Goal: Transaction & Acquisition: Purchase product/service

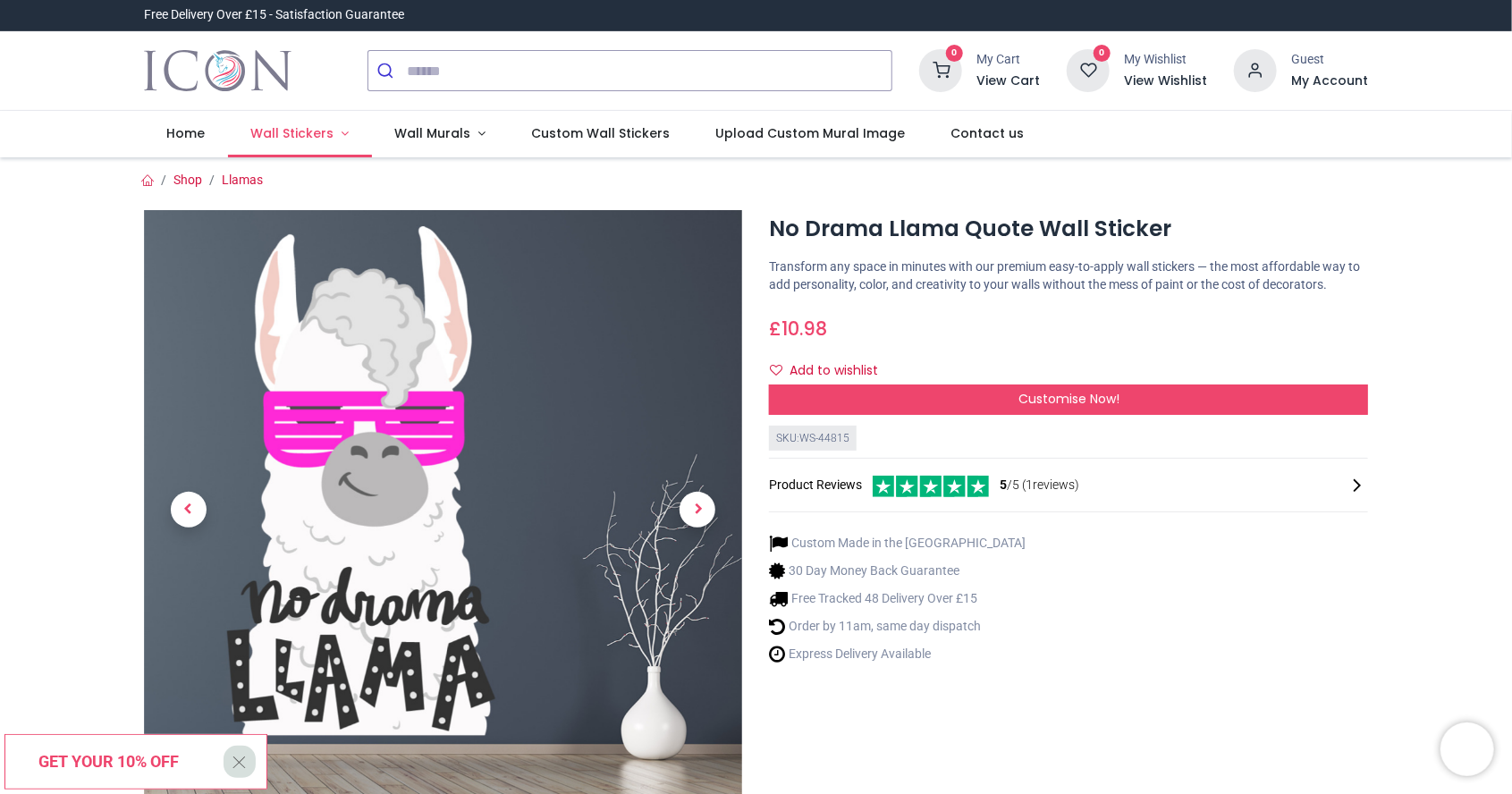
click at [310, 123] on link "Wall Stickers" at bounding box center [300, 134] width 144 height 47
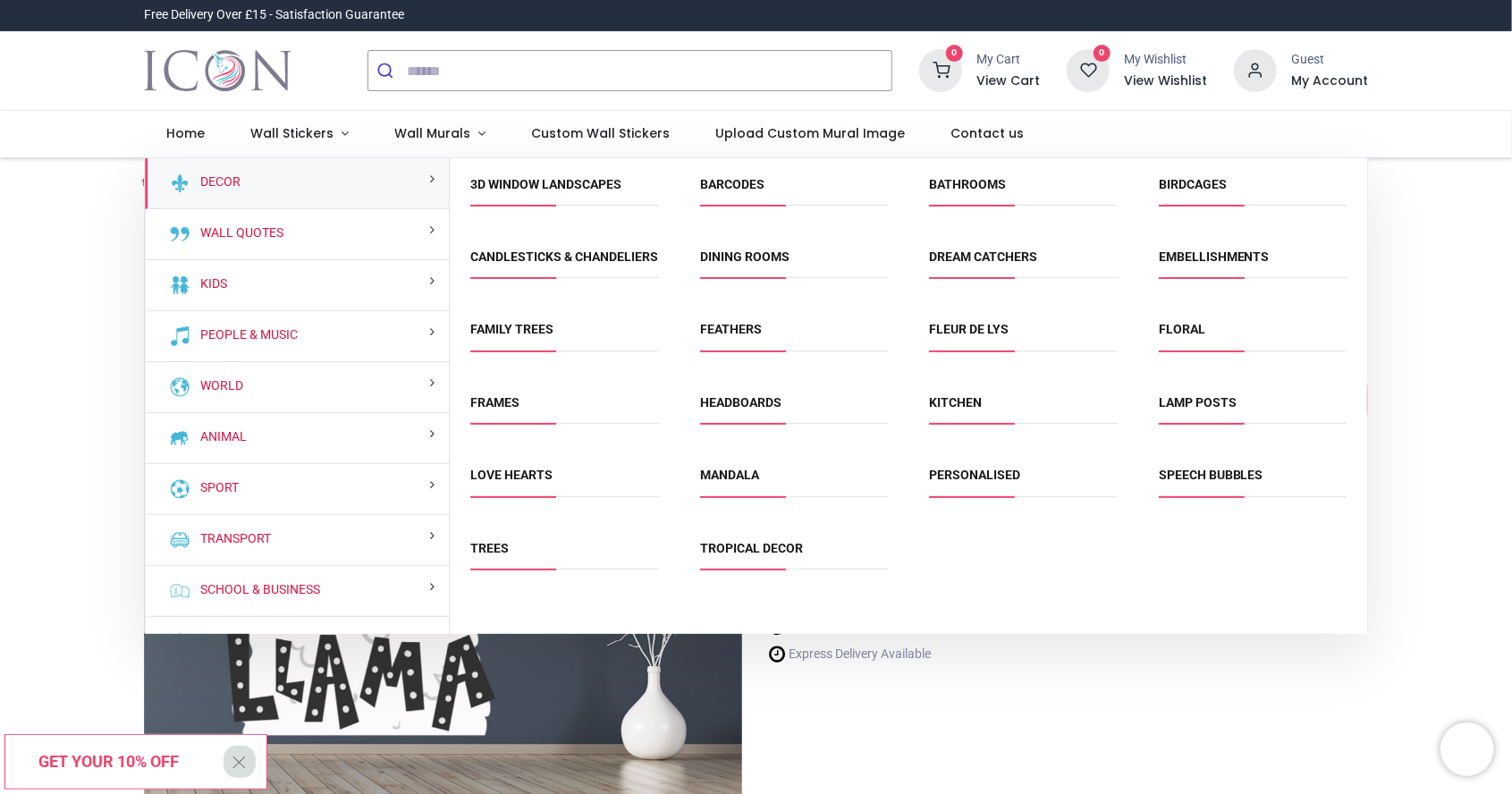
click at [372, 331] on div "People & Music" at bounding box center [298, 336] width 305 height 51
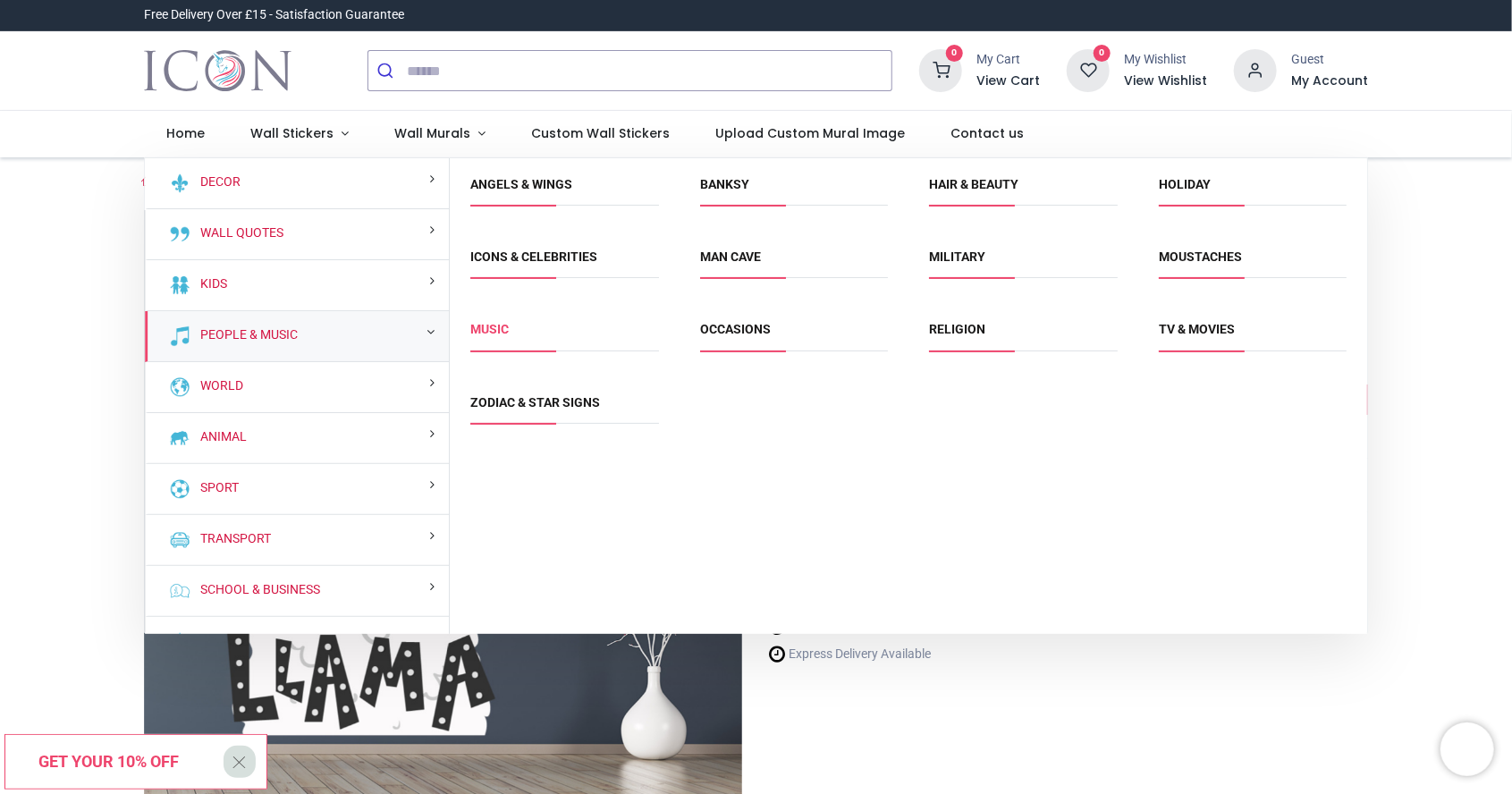
click at [502, 331] on link "Music" at bounding box center [489, 329] width 38 height 14
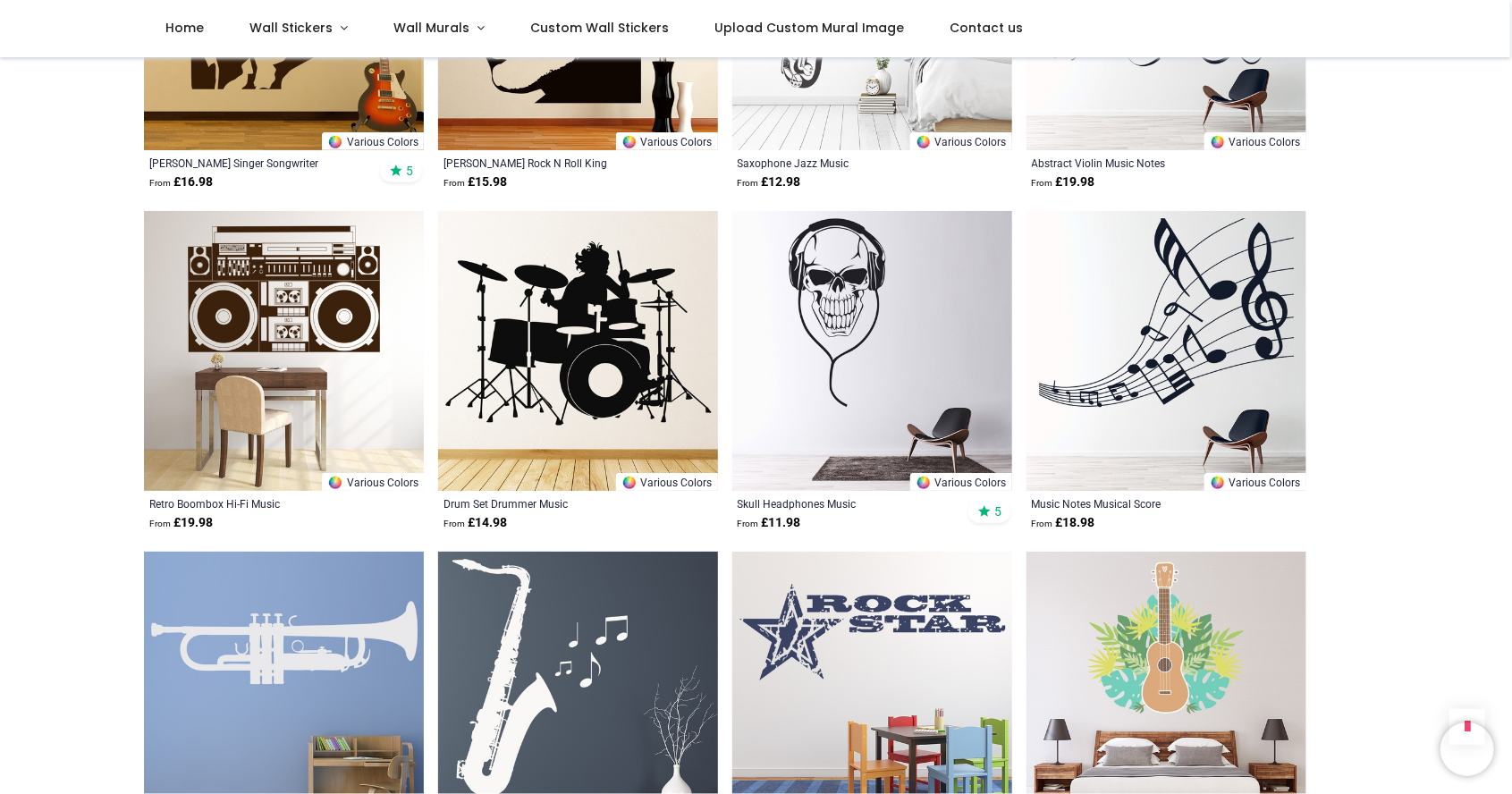
scroll to position [1345, 0]
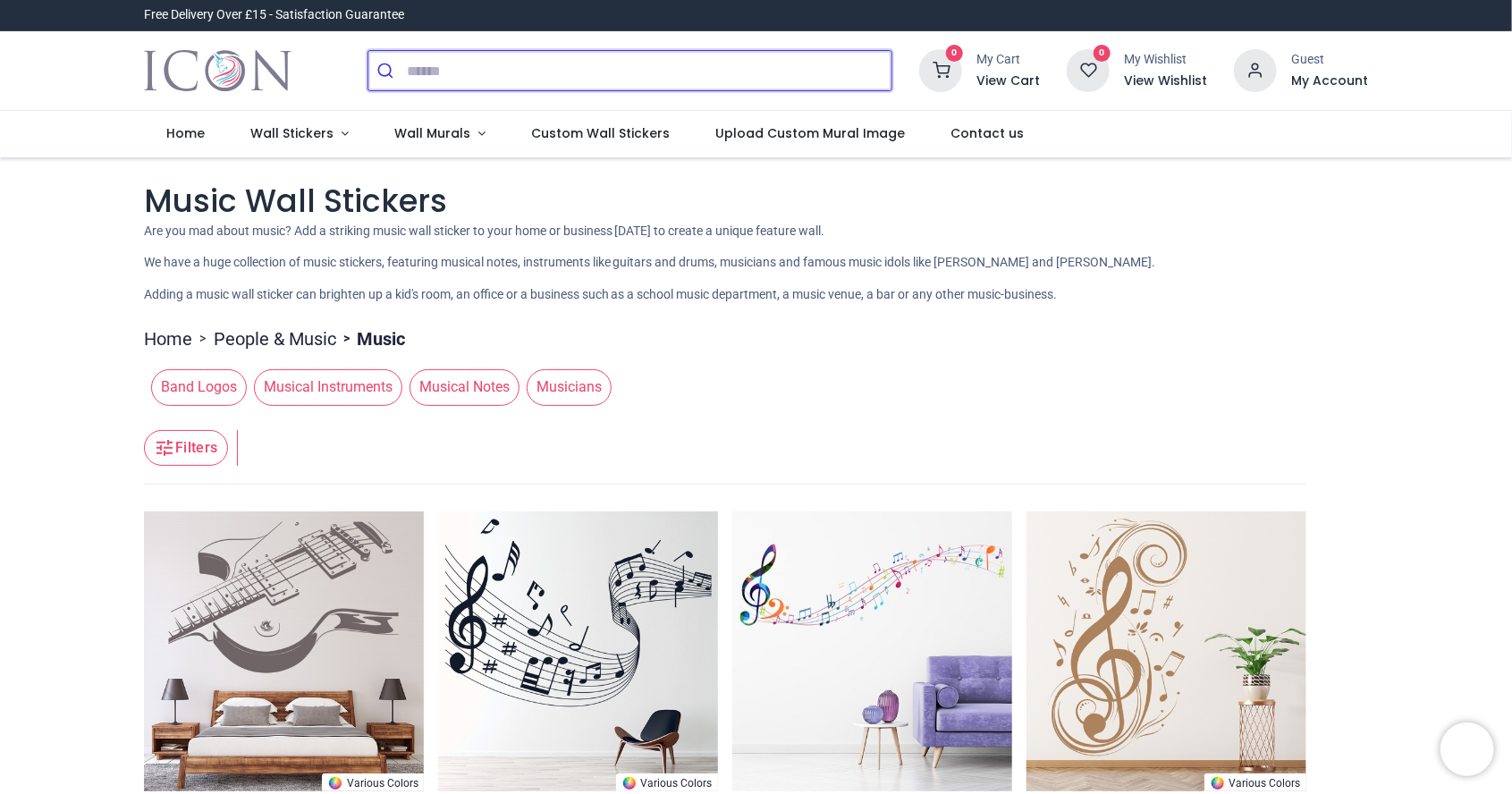
click at [644, 77] on input "search" at bounding box center [649, 71] width 485 height 39
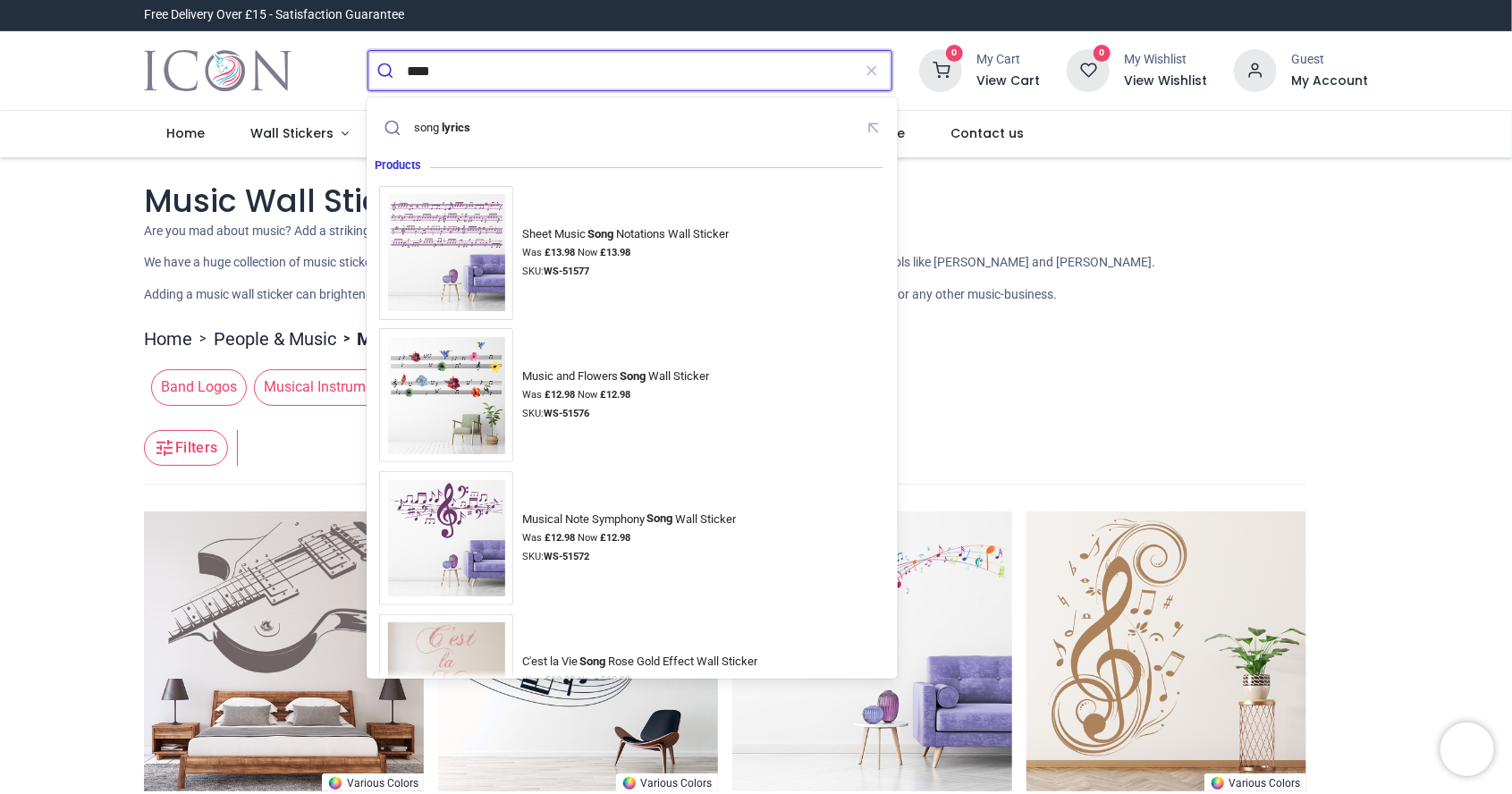
click at [484, 127] on div "song lyrics" at bounding box center [633, 128] width 506 height 32
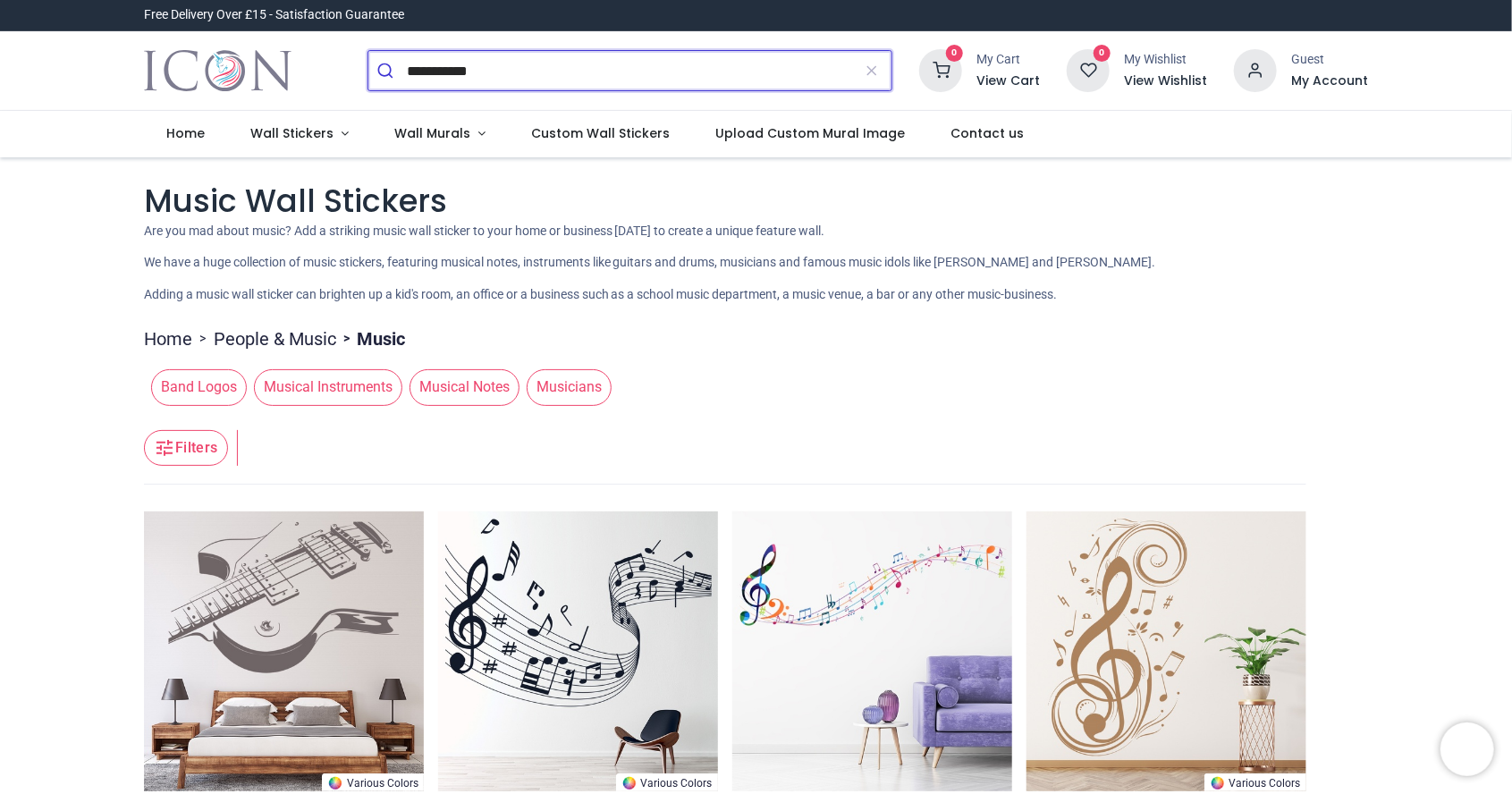
type input "**********"
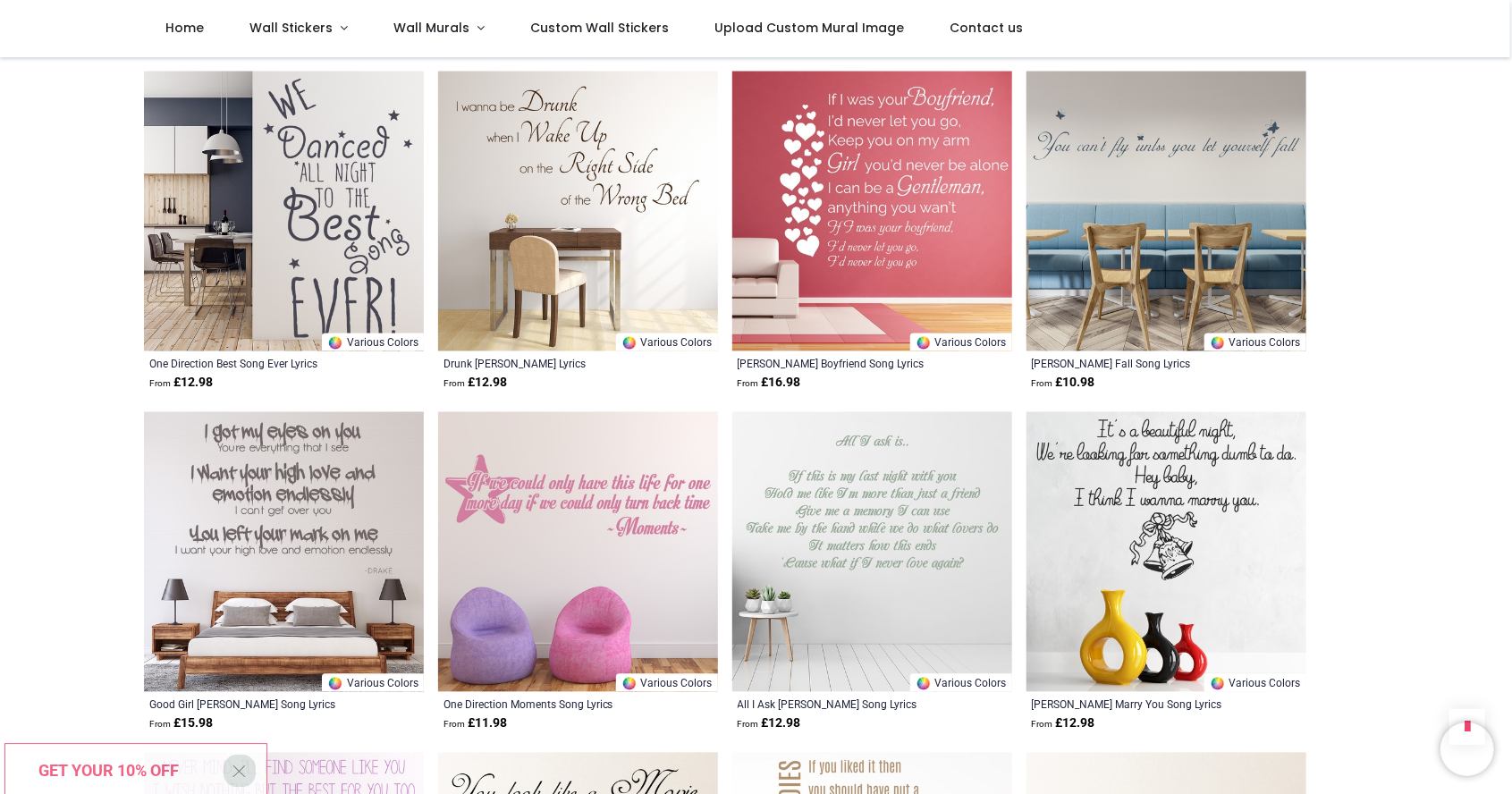
scroll to position [1586, 0]
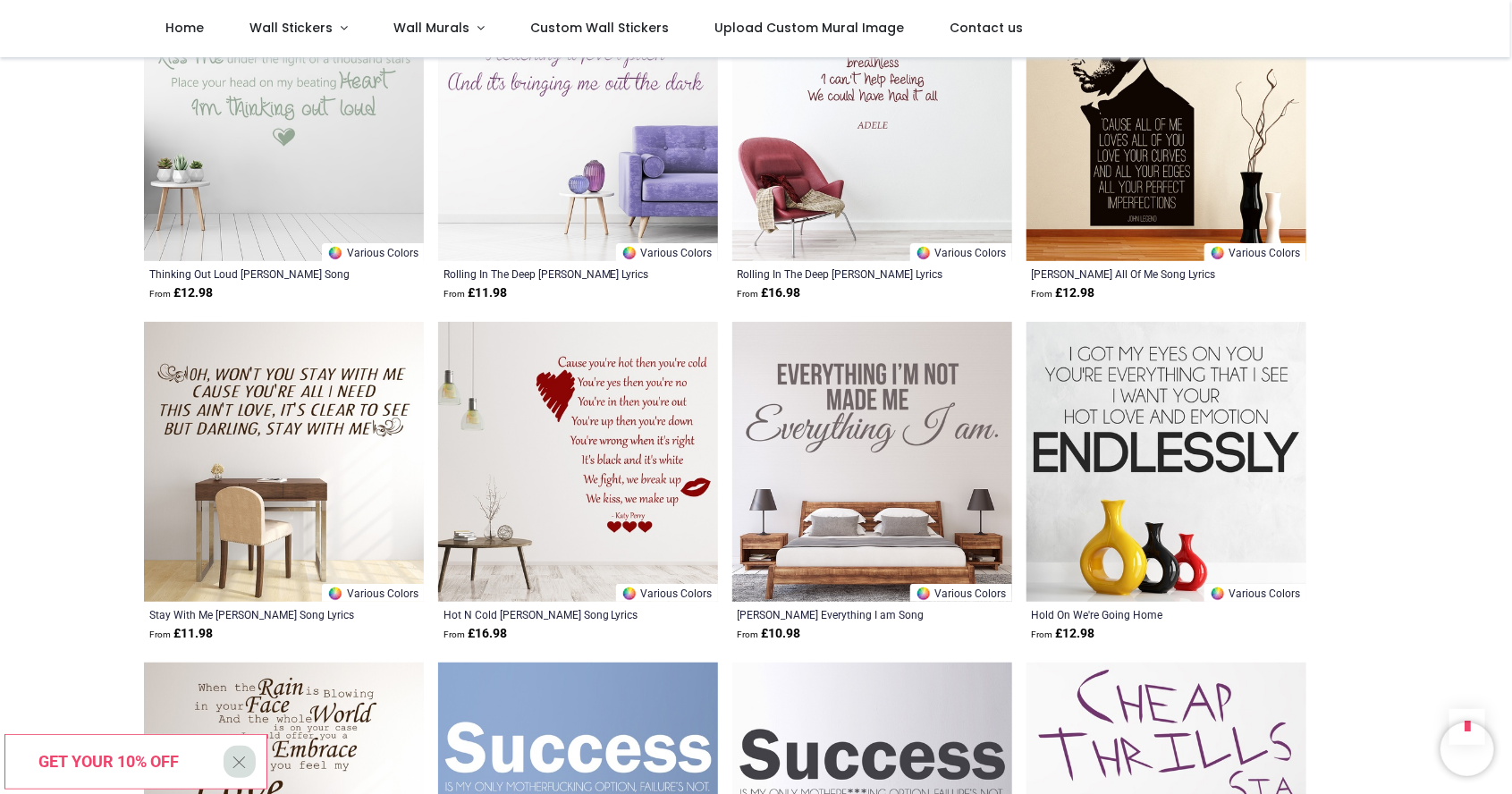
scroll to position [3704, 0]
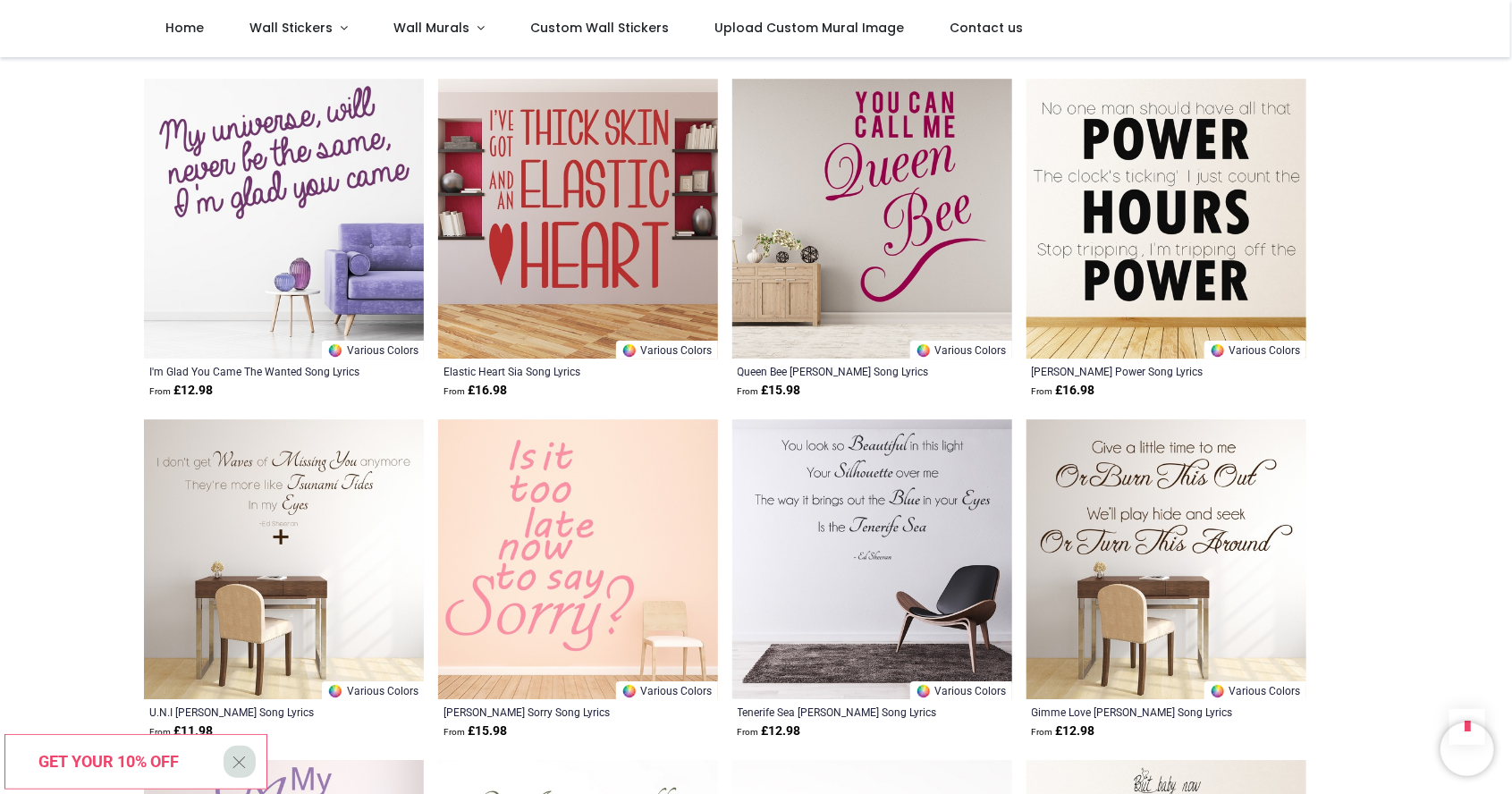
scroll to position [6332, 0]
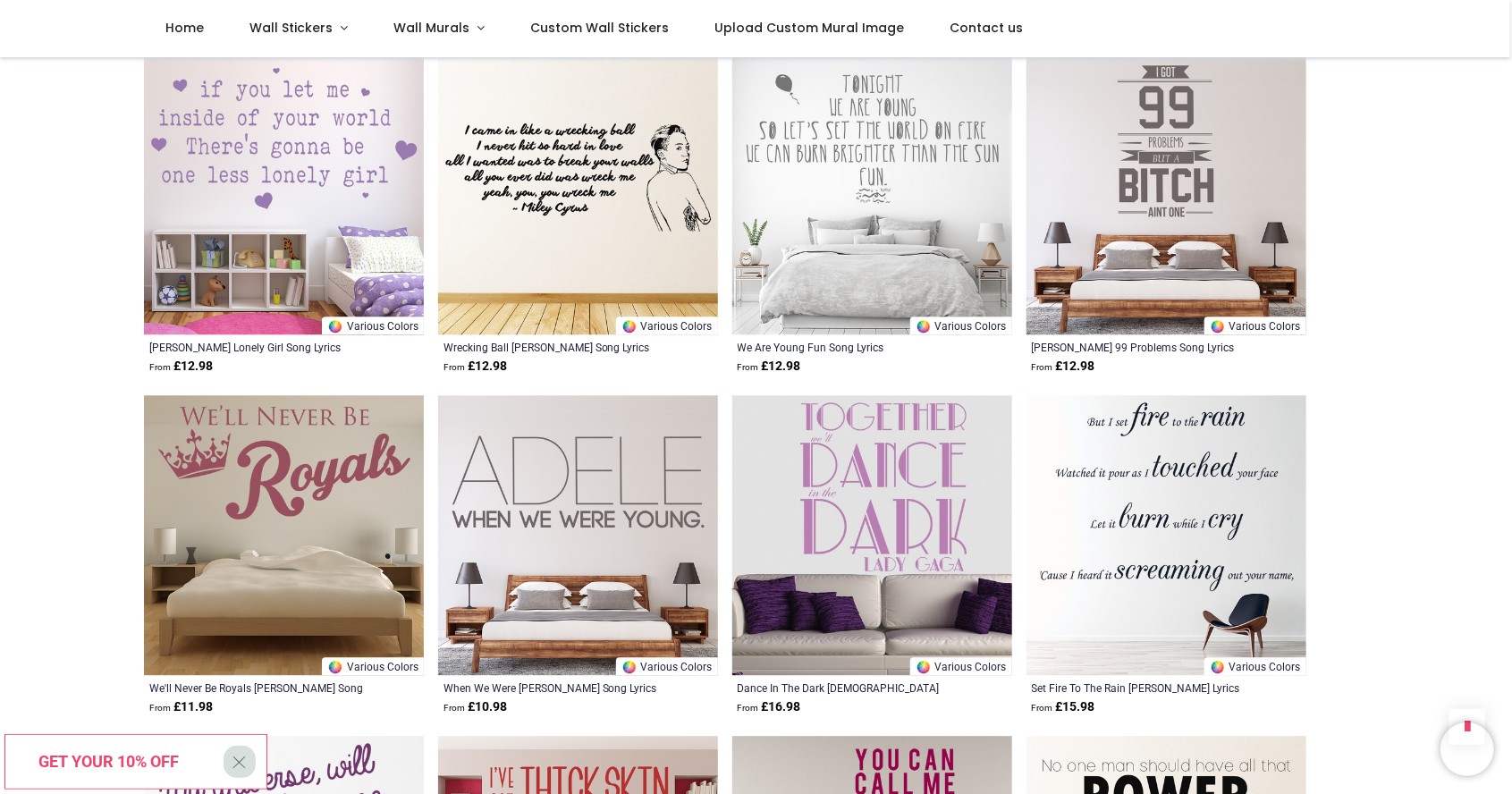
scroll to position [5670, 0]
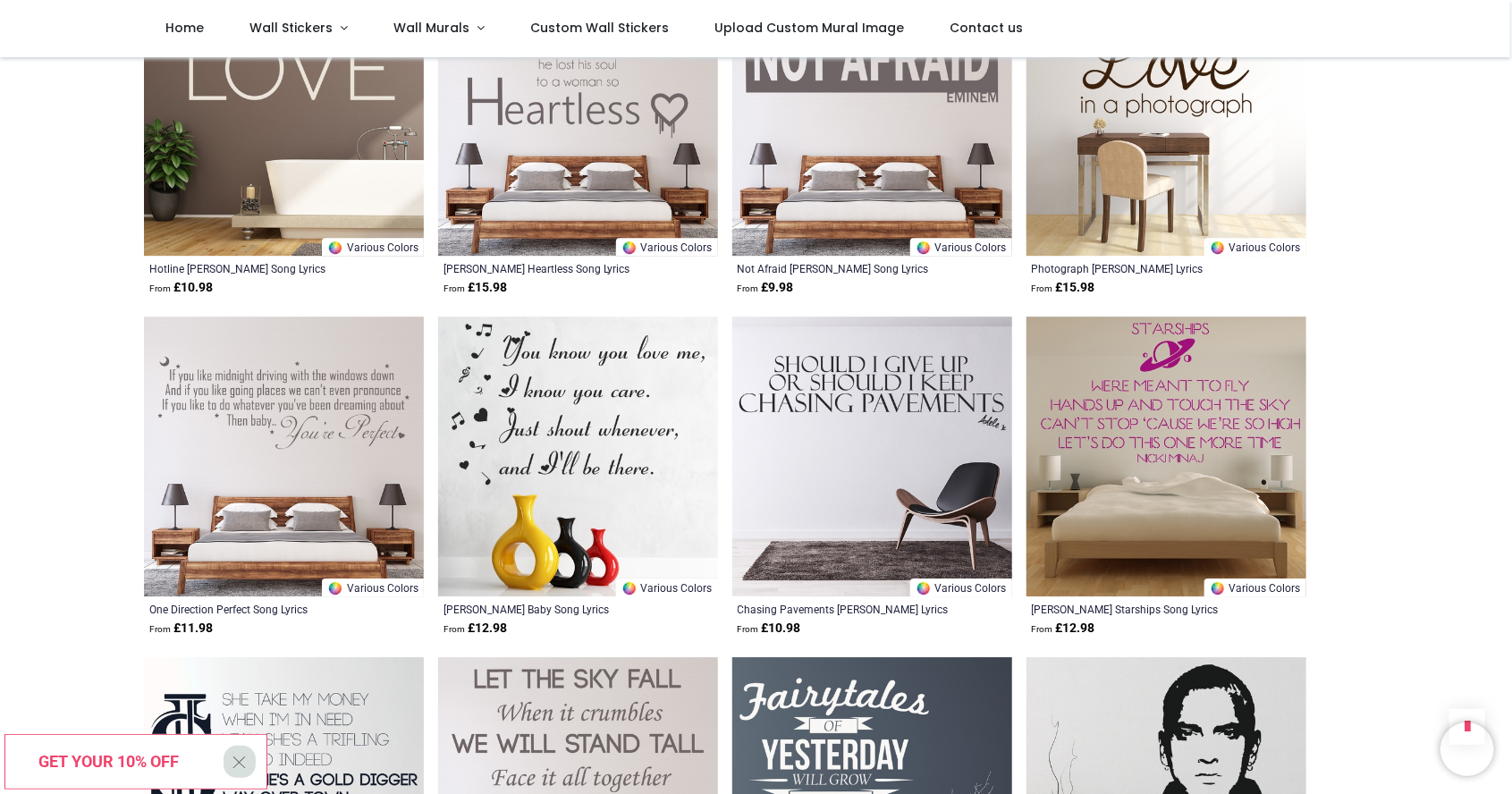
scroll to position [2680, 0]
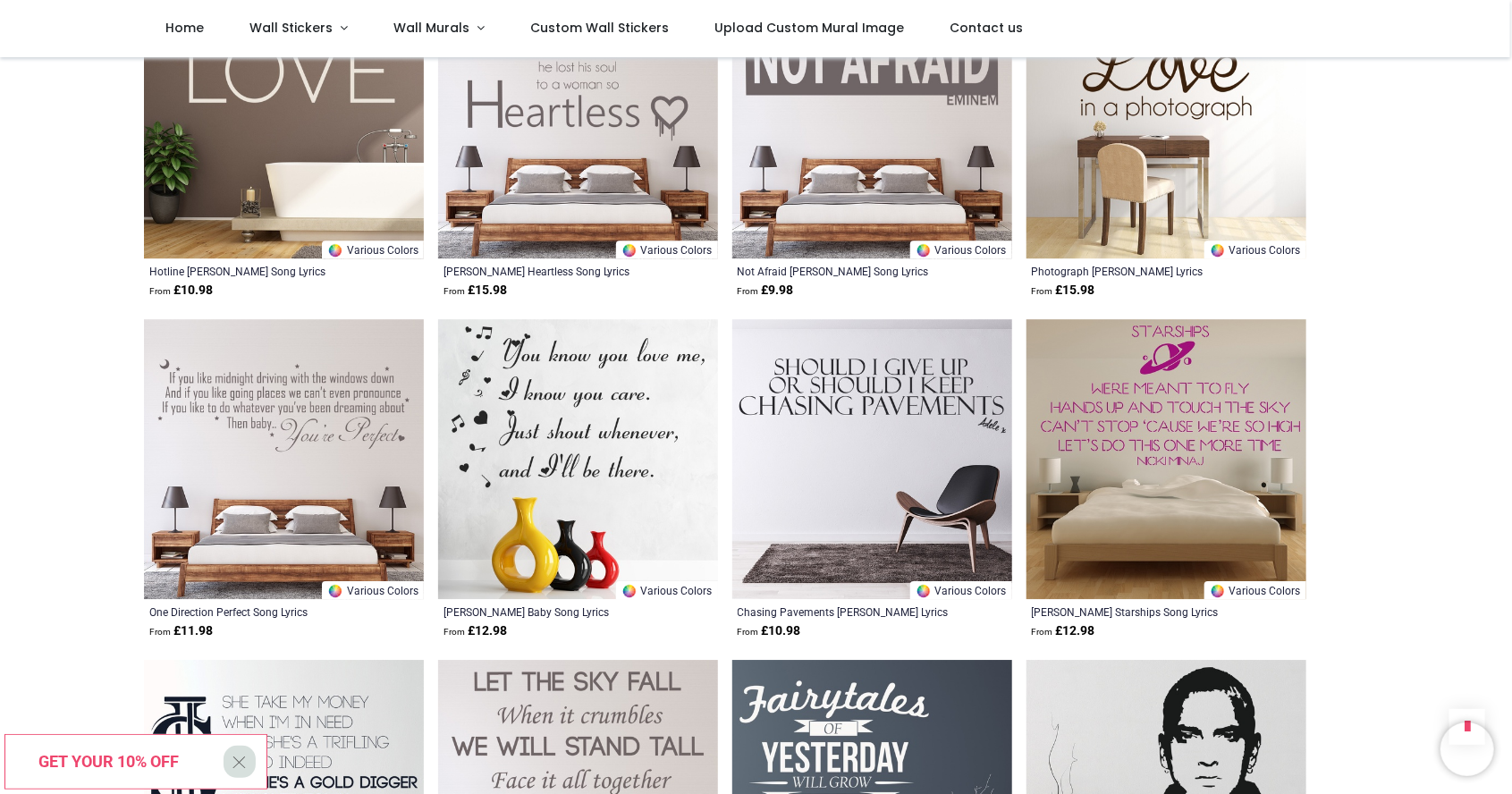
click at [973, 377] on img at bounding box center [872, 459] width 280 height 280
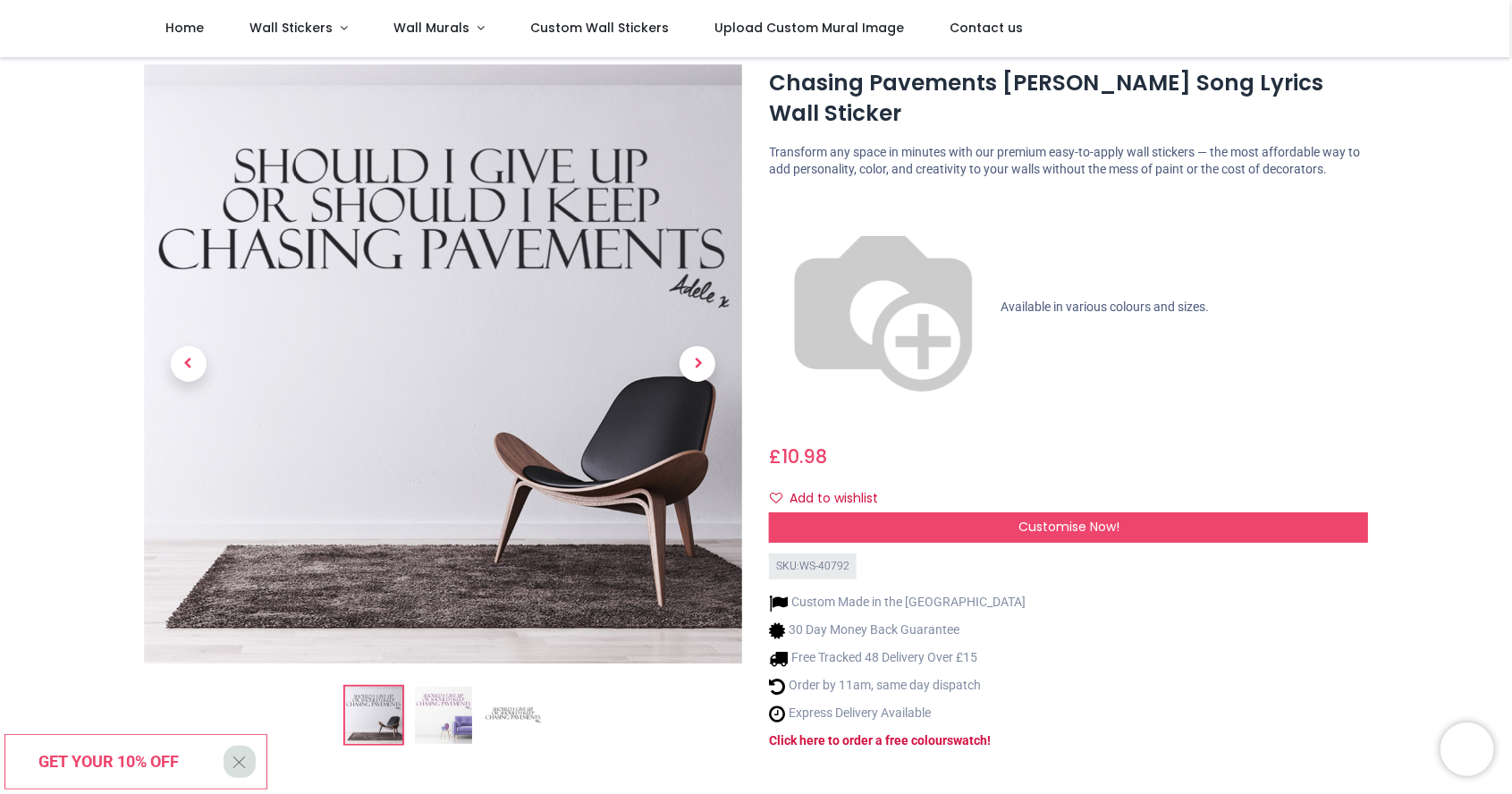
scroll to position [44, 0]
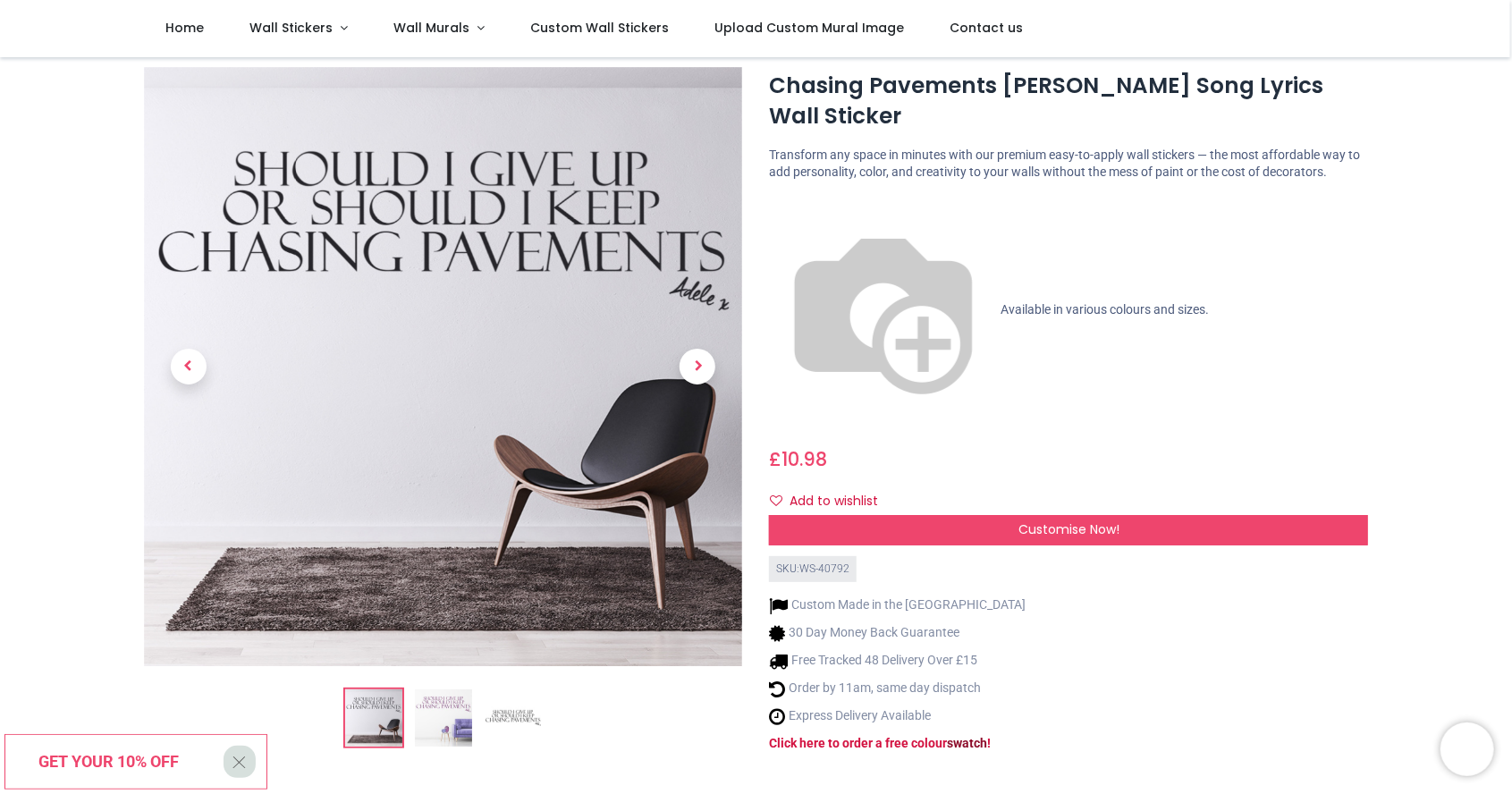
click at [968, 736] on strong "swatch" at bounding box center [967, 743] width 40 height 14
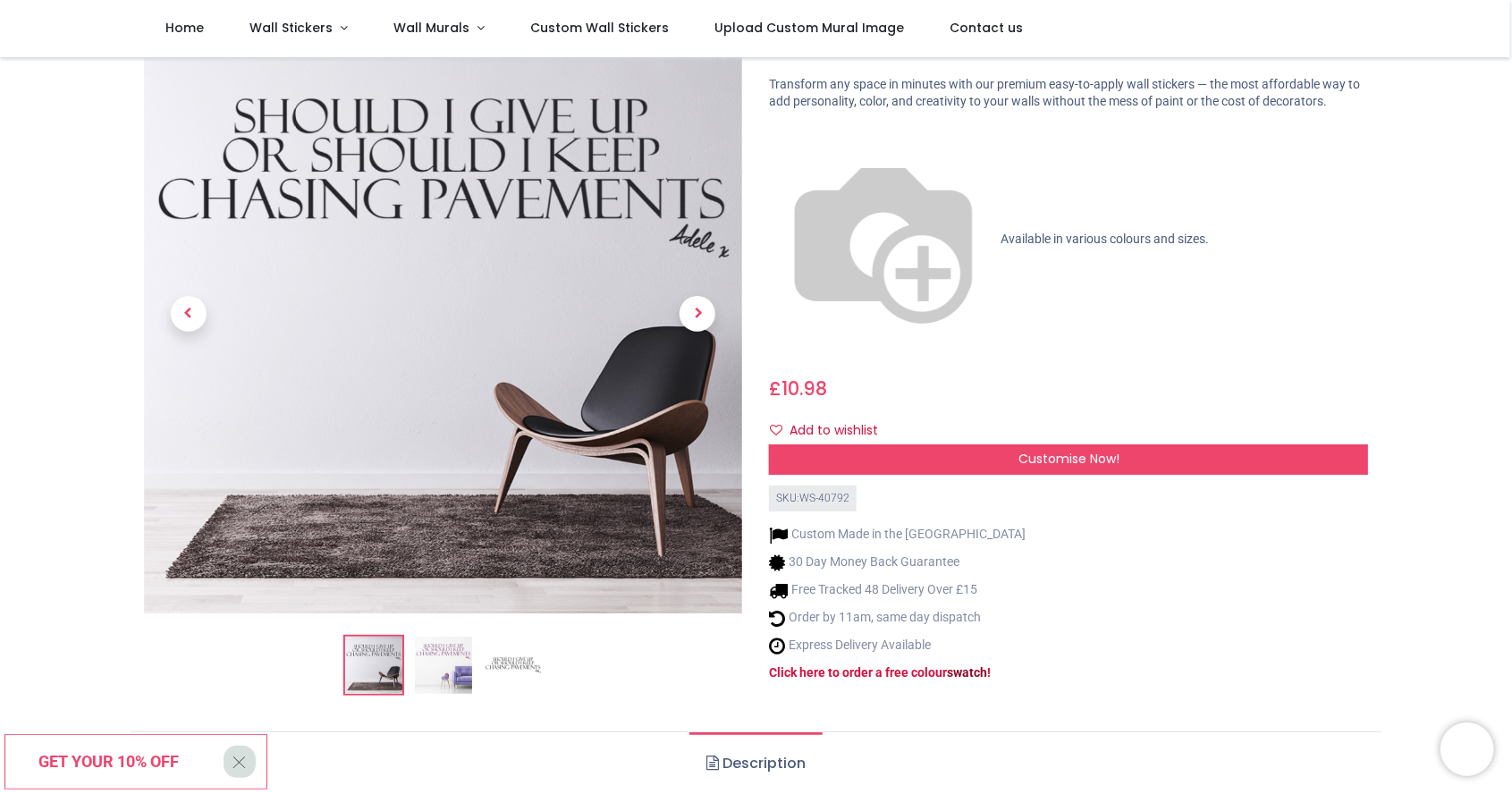
scroll to position [119, 0]
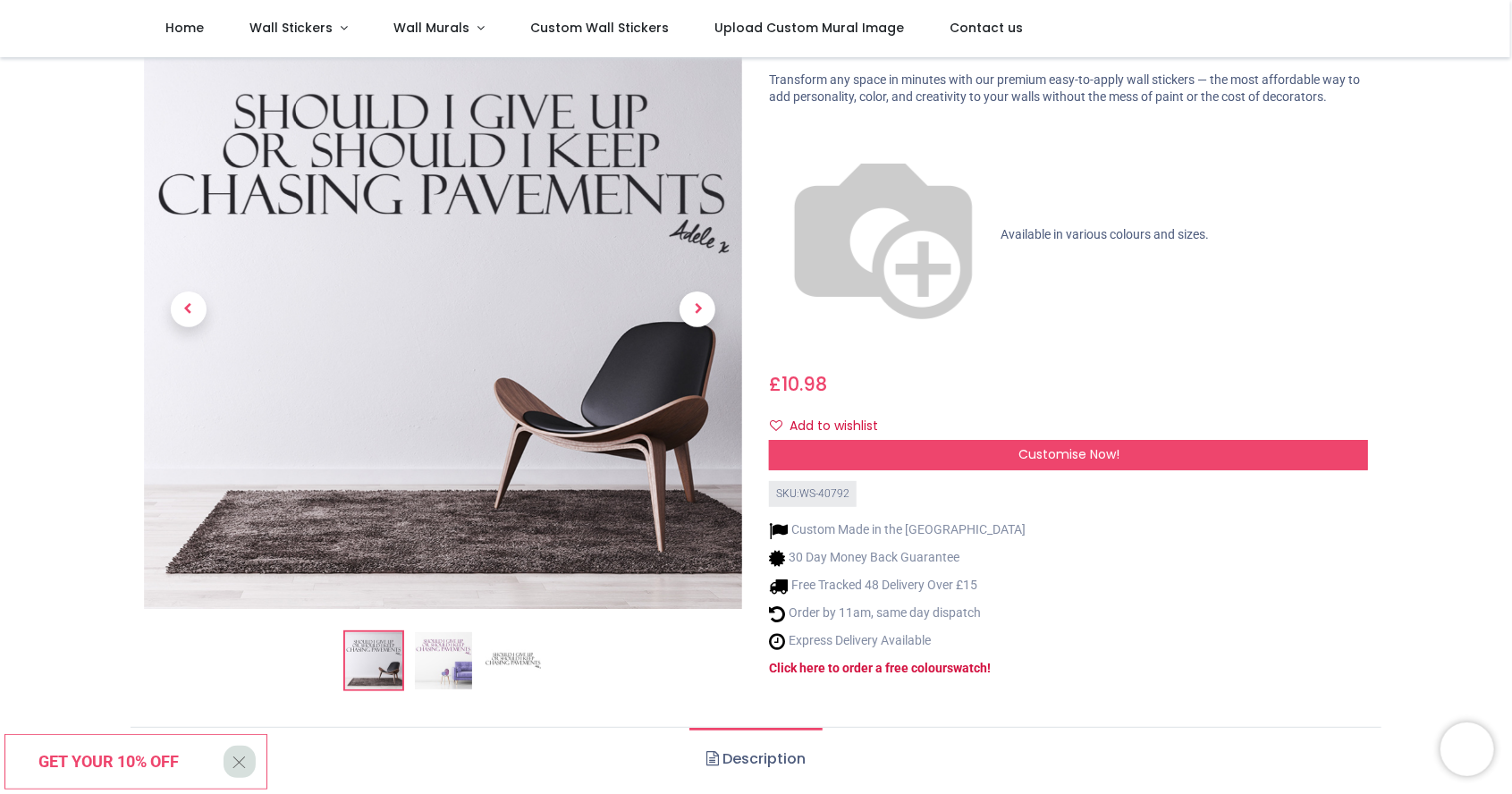
click at [450, 639] on img at bounding box center [444, 661] width 58 height 58
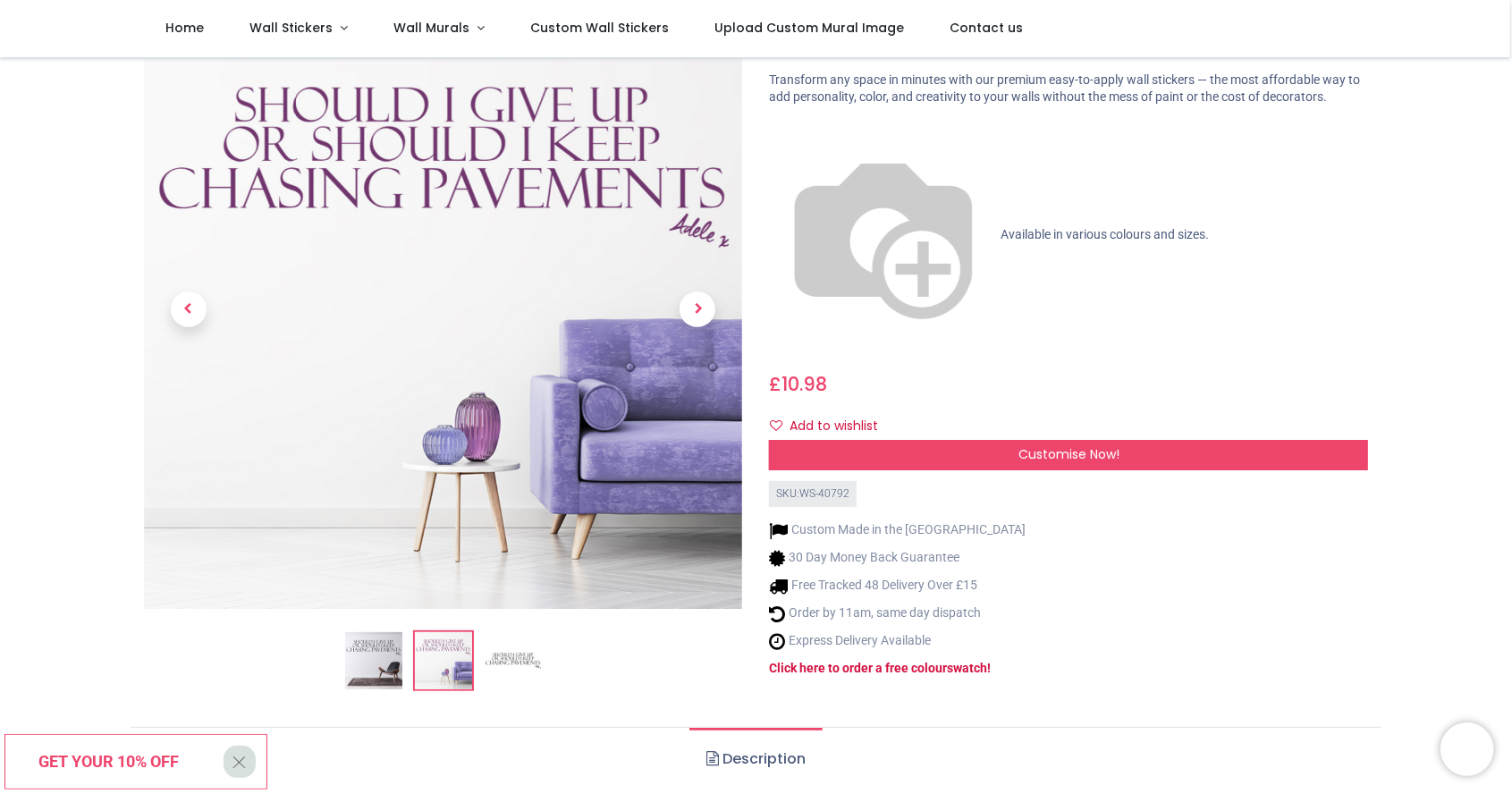
click at [519, 644] on img at bounding box center [514, 661] width 58 height 58
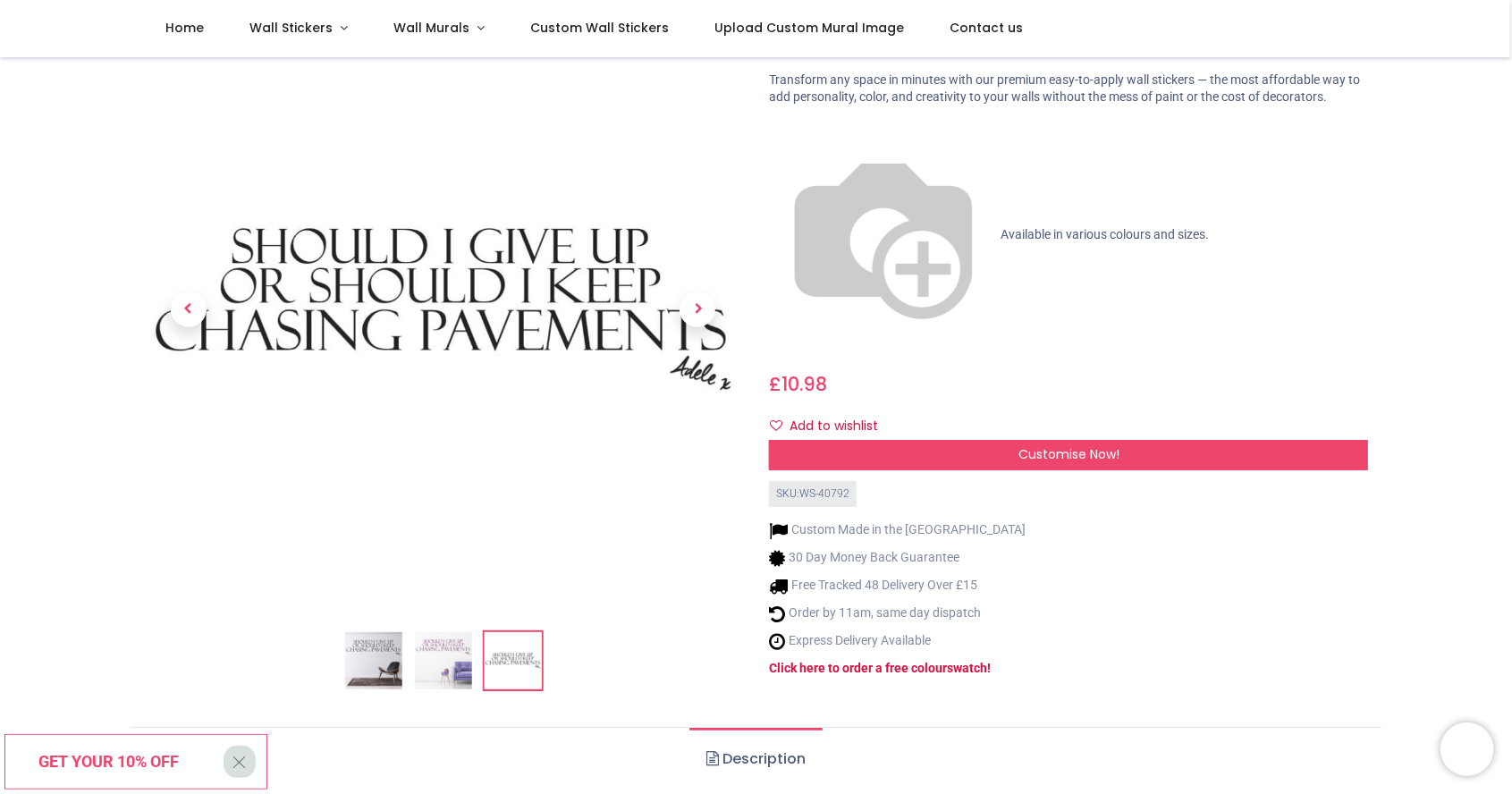
click at [378, 648] on img at bounding box center [373, 661] width 58 height 58
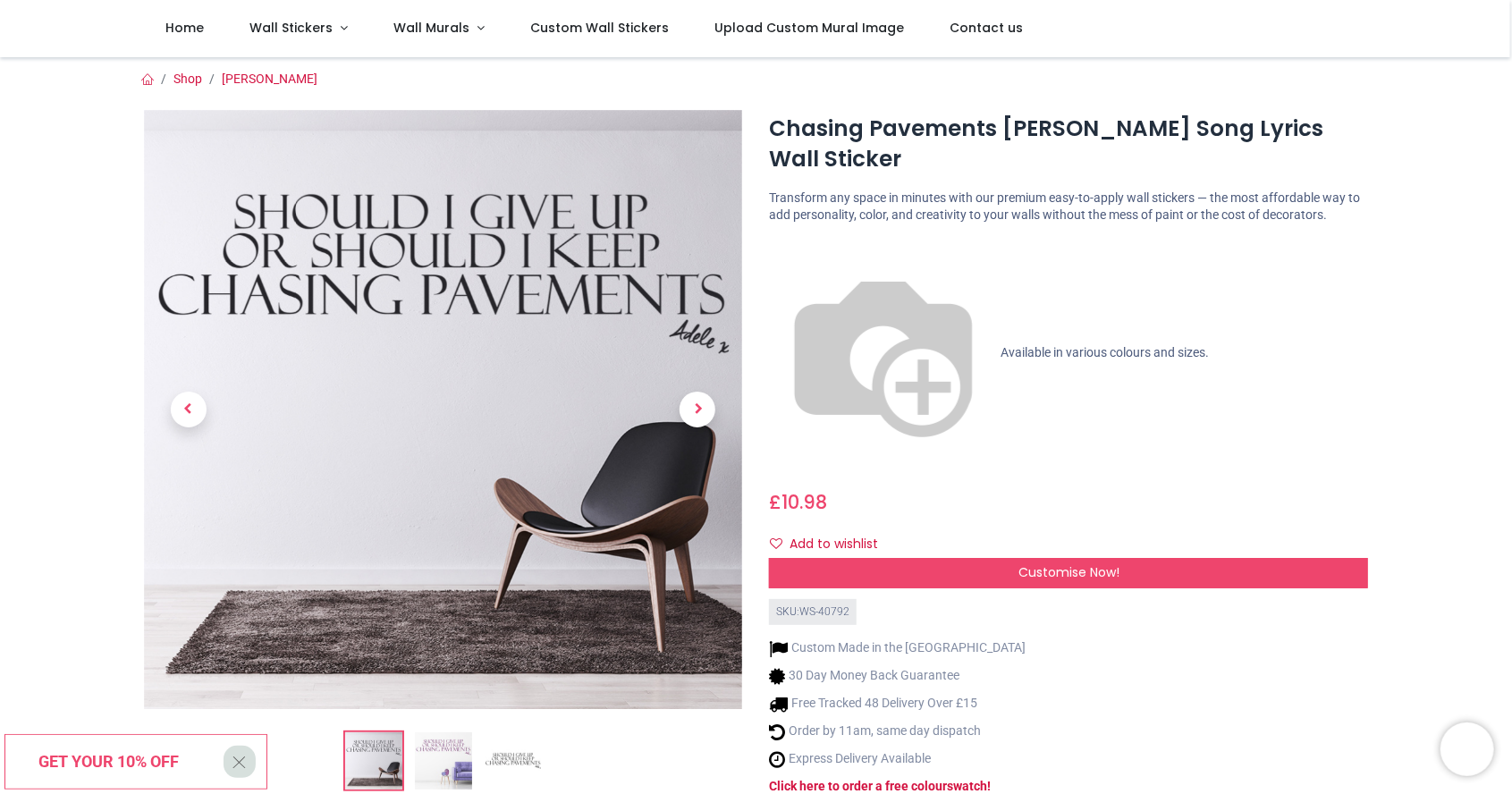
scroll to position [0, 0]
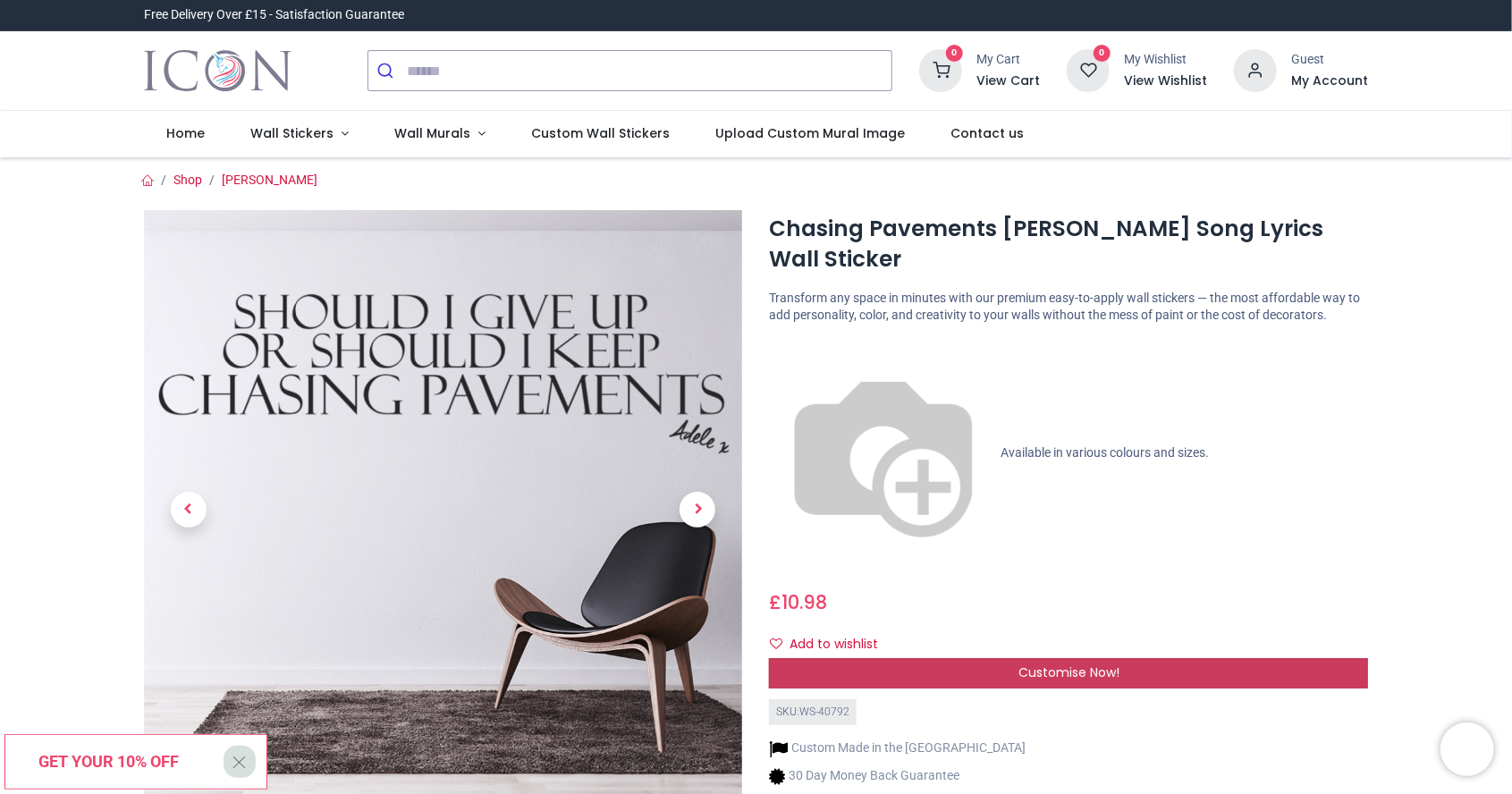
click at [1131, 658] on div "Customise Now!" at bounding box center [1069, 673] width 599 height 31
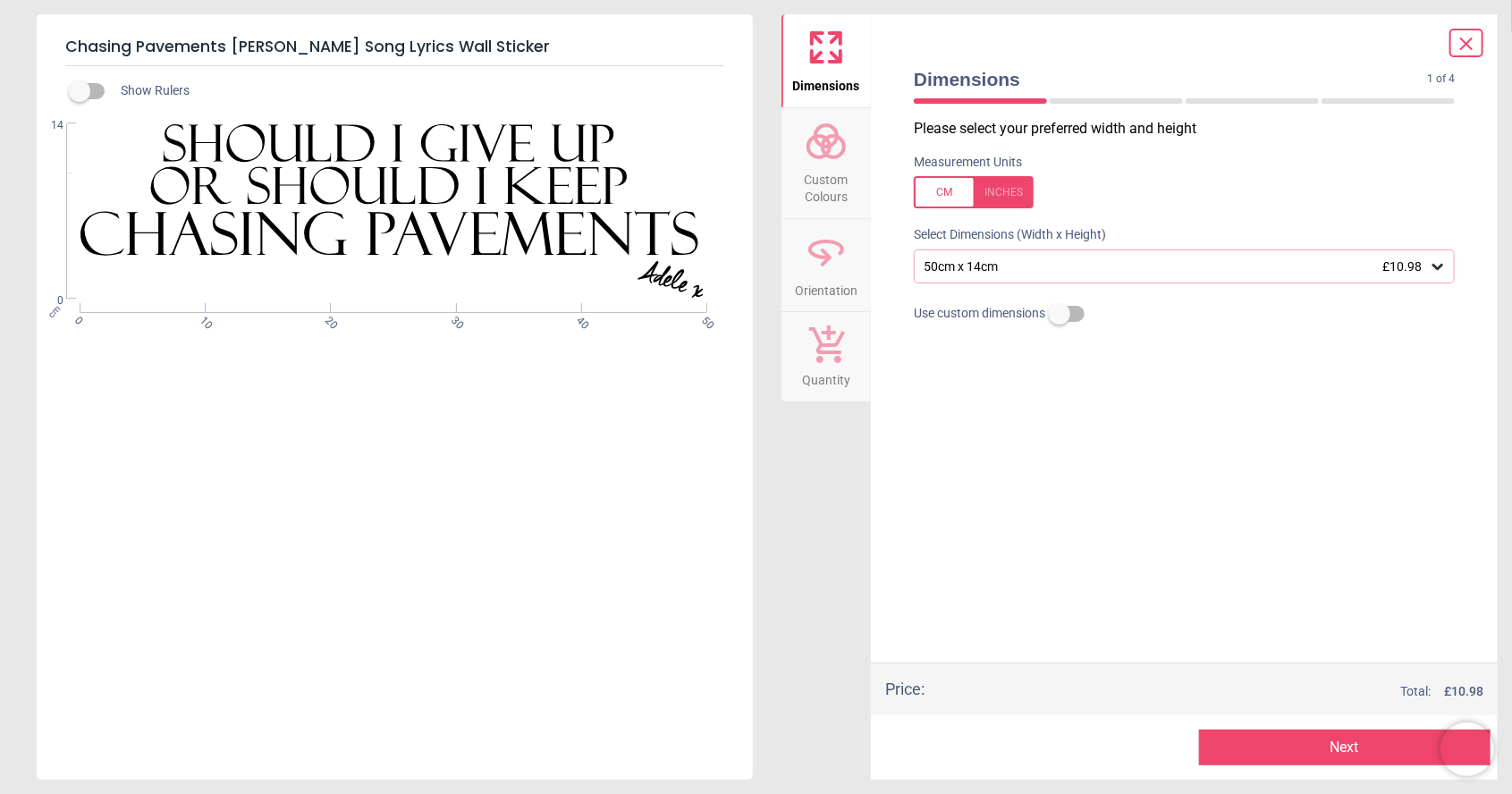
click at [1262, 517] on div "Please select your preferred width and height Measurement Units Select Dimensio…" at bounding box center [1184, 391] width 569 height 544
click at [574, 310] on div "cm 0 10 20 30 40 50" at bounding box center [394, 308] width 627 height 10
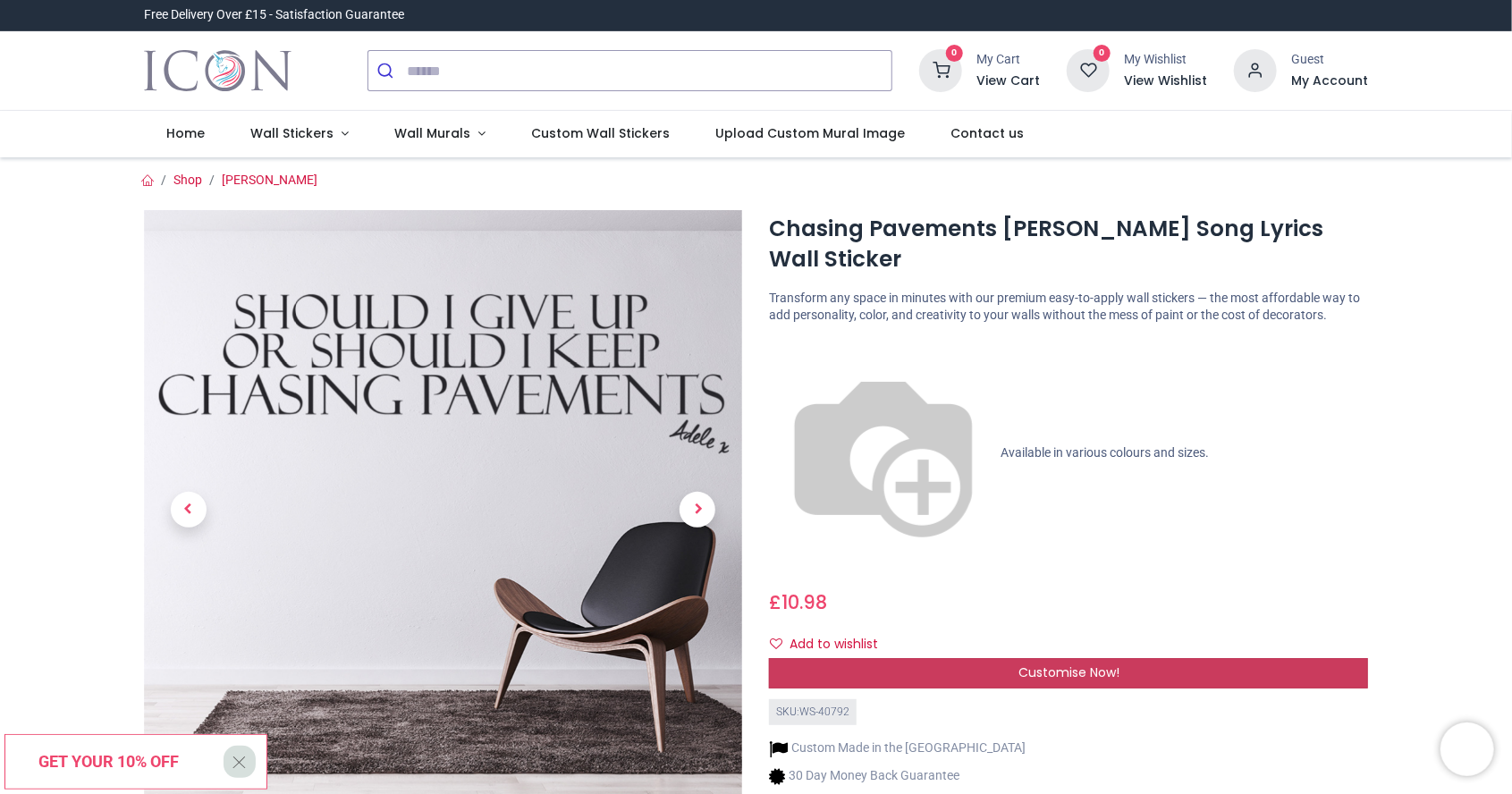
click at [1098, 664] on span "Customise Now!" at bounding box center [1069, 672] width 101 height 18
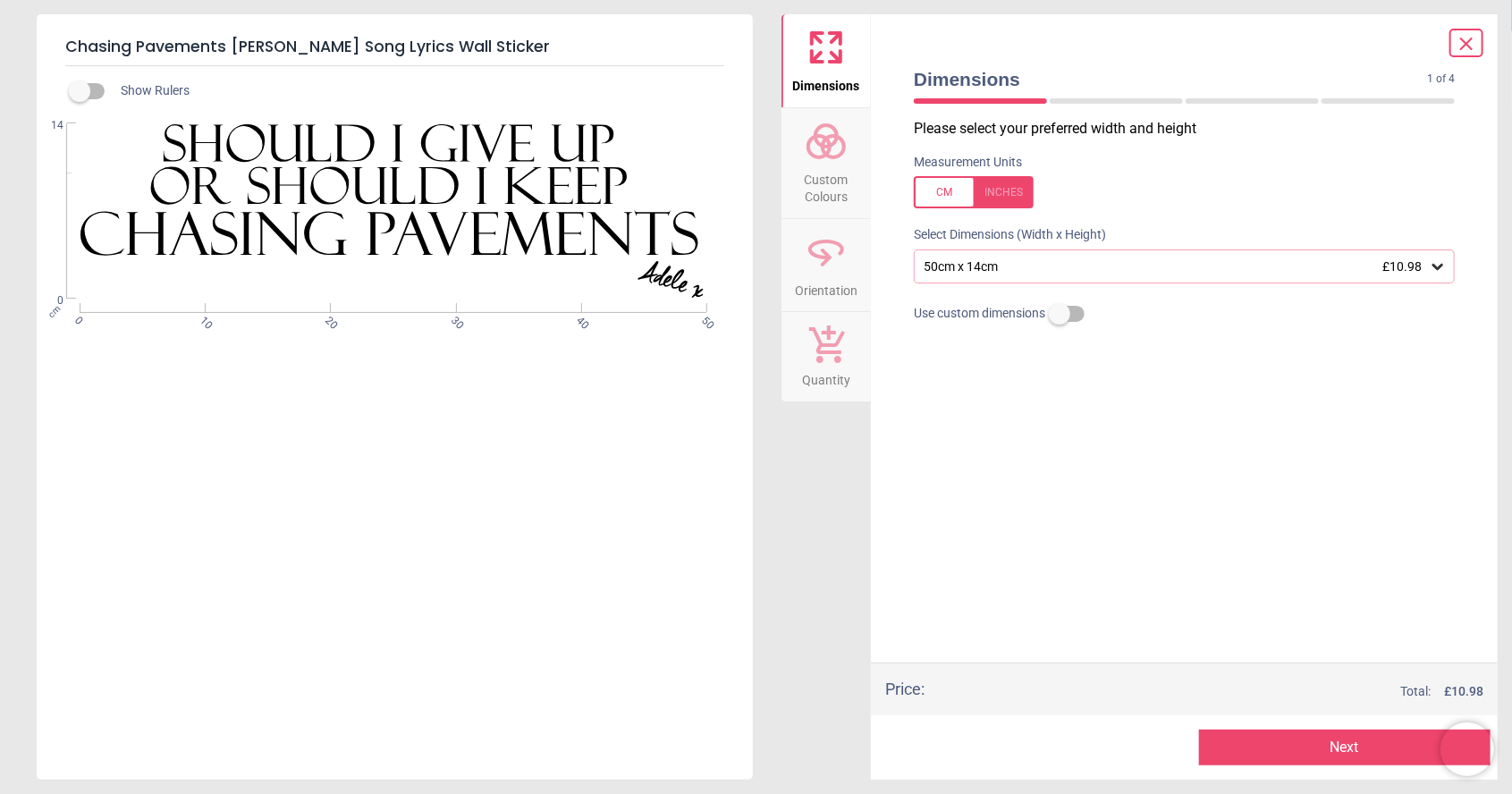
click at [1420, 272] on span "£10.98" at bounding box center [1402, 266] width 39 height 14
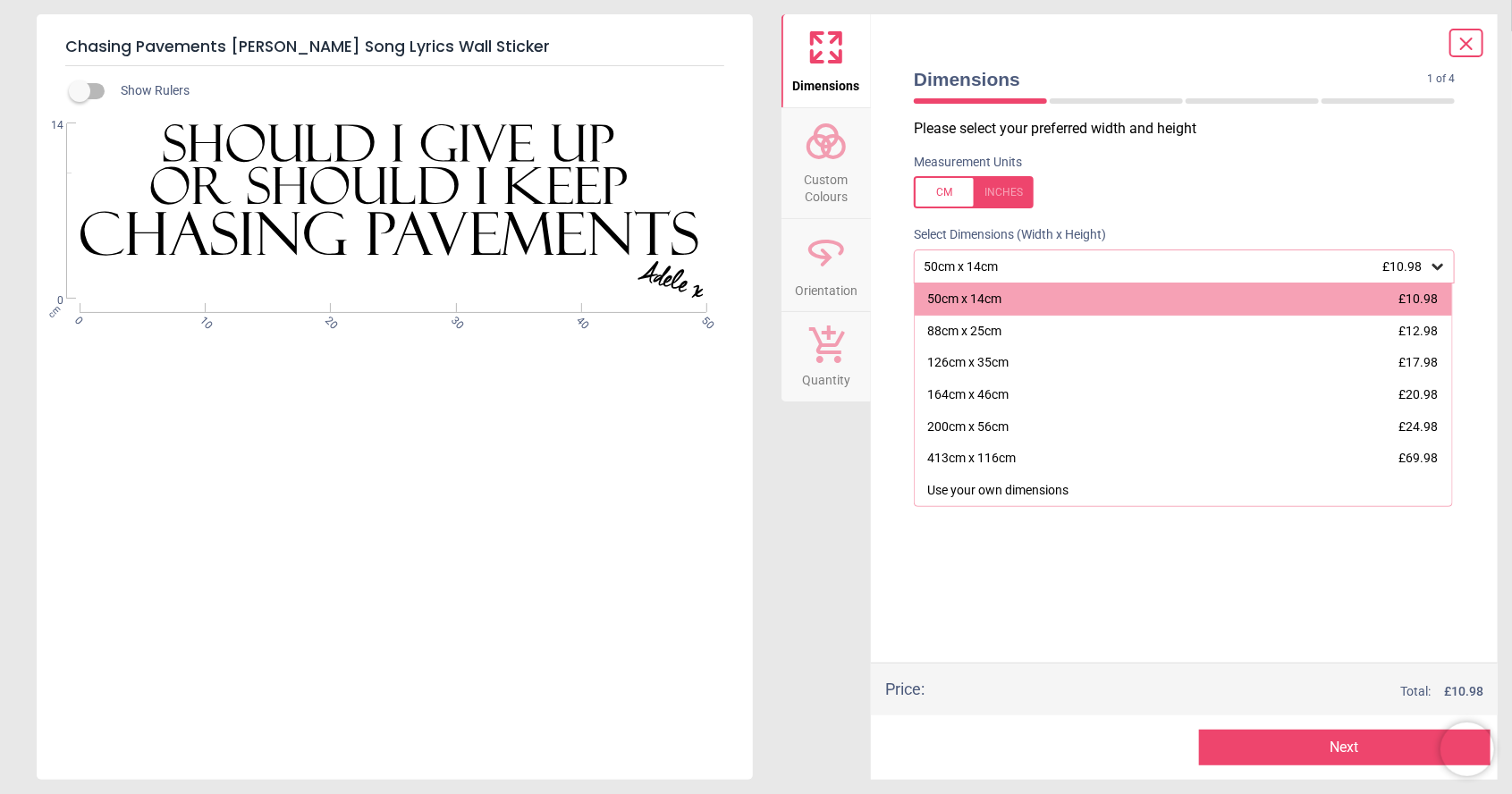
click at [1257, 255] on div "50cm x 14cm £10.98" at bounding box center [1184, 266] width 541 height 34
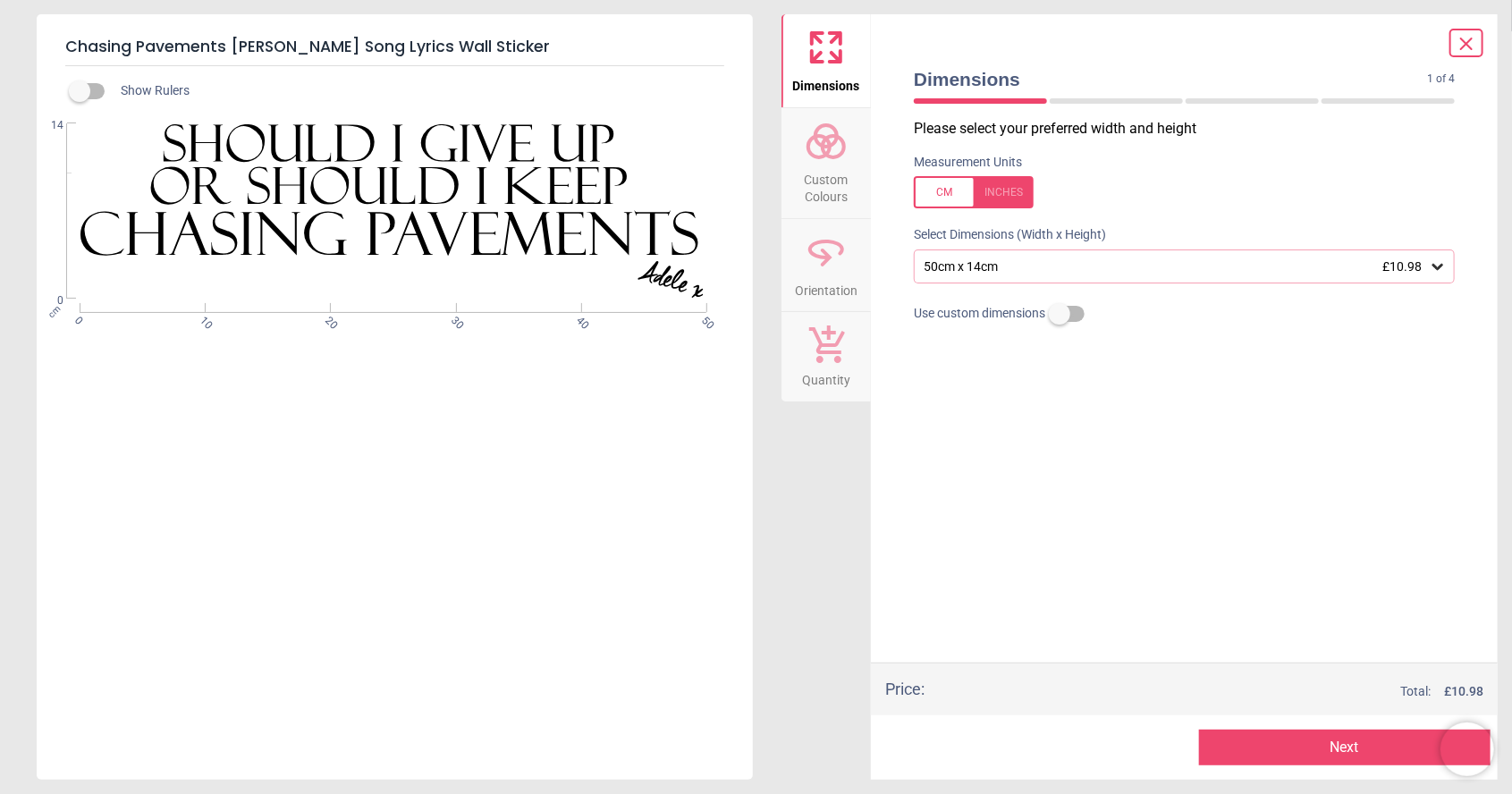
click at [1060, 314] on label at bounding box center [1060, 314] width 0 height 0
type input "*"
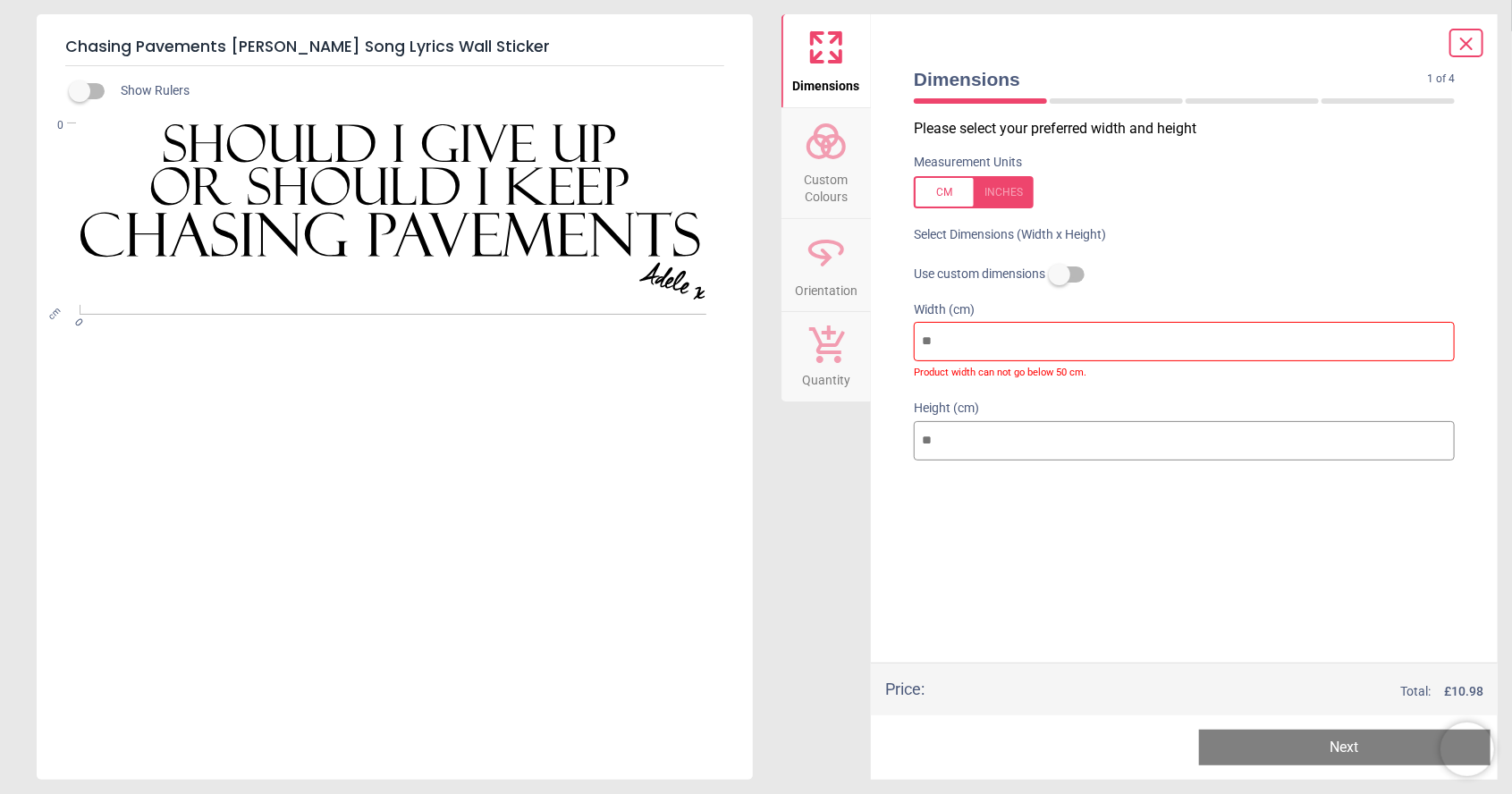
click at [986, 349] on input "number" at bounding box center [1184, 342] width 541 height 39
type input "*"
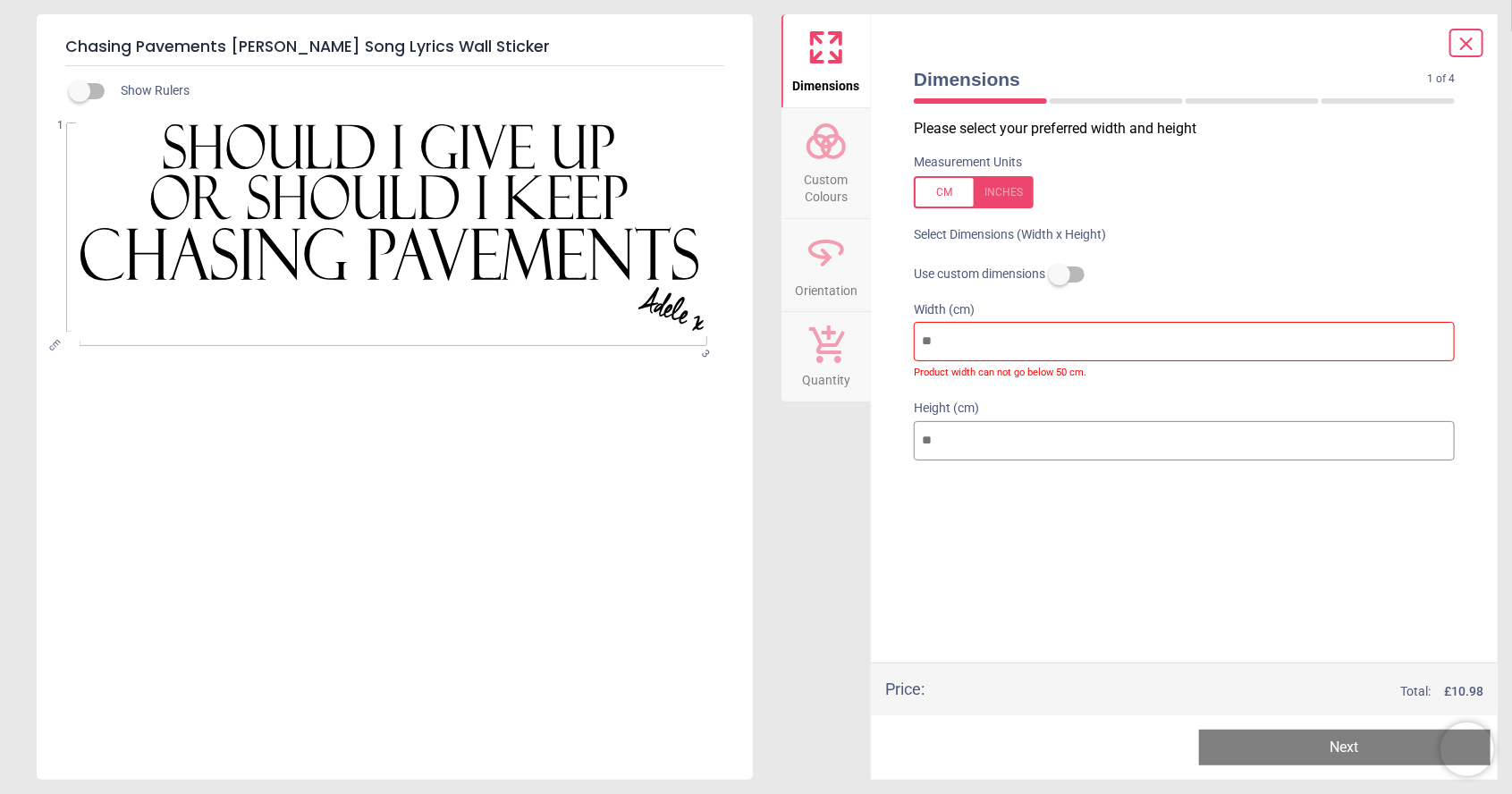
type input "**"
type input "*"
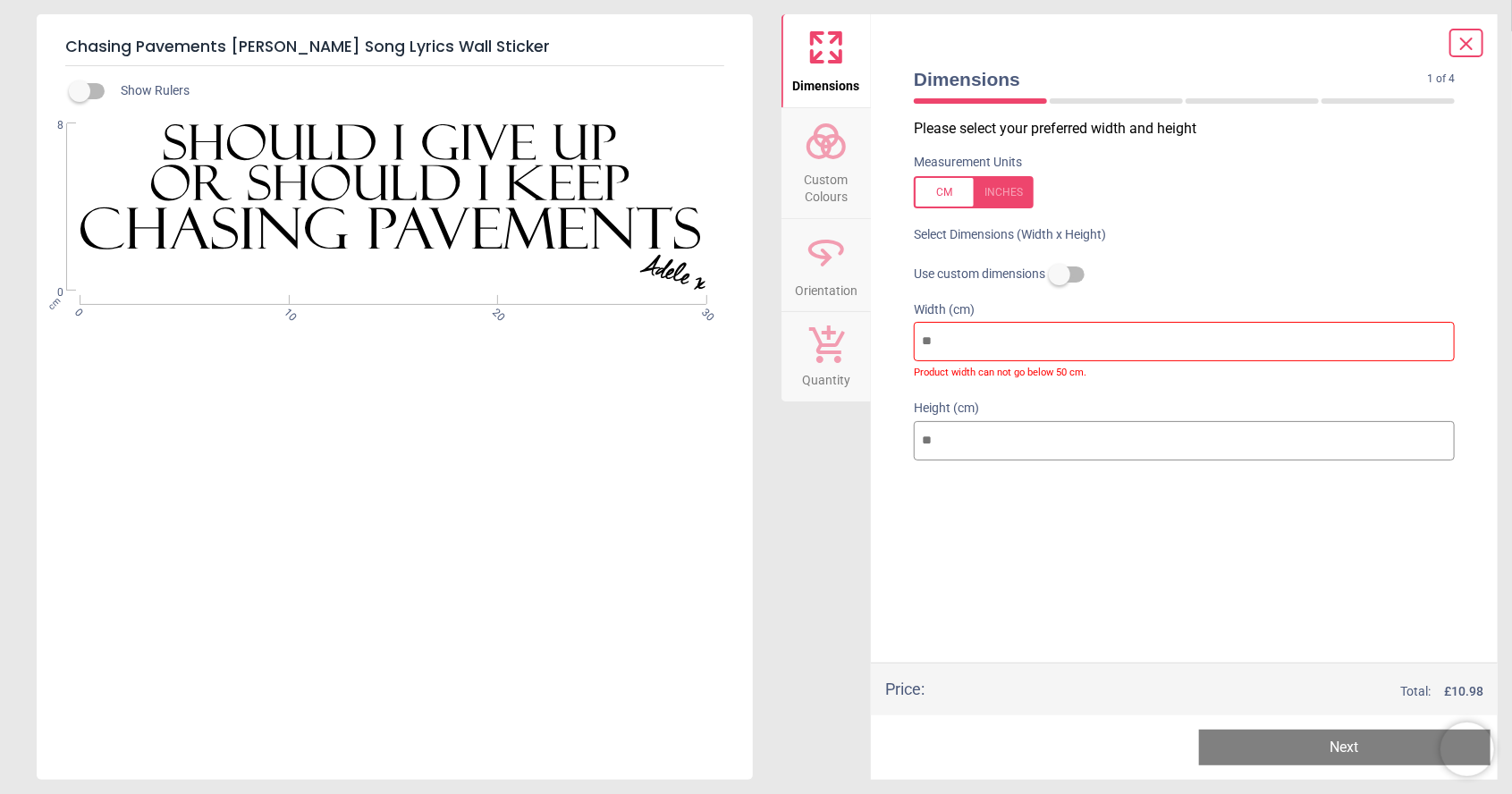
click at [1022, 343] on input "**" at bounding box center [1184, 342] width 541 height 39
type input "*"
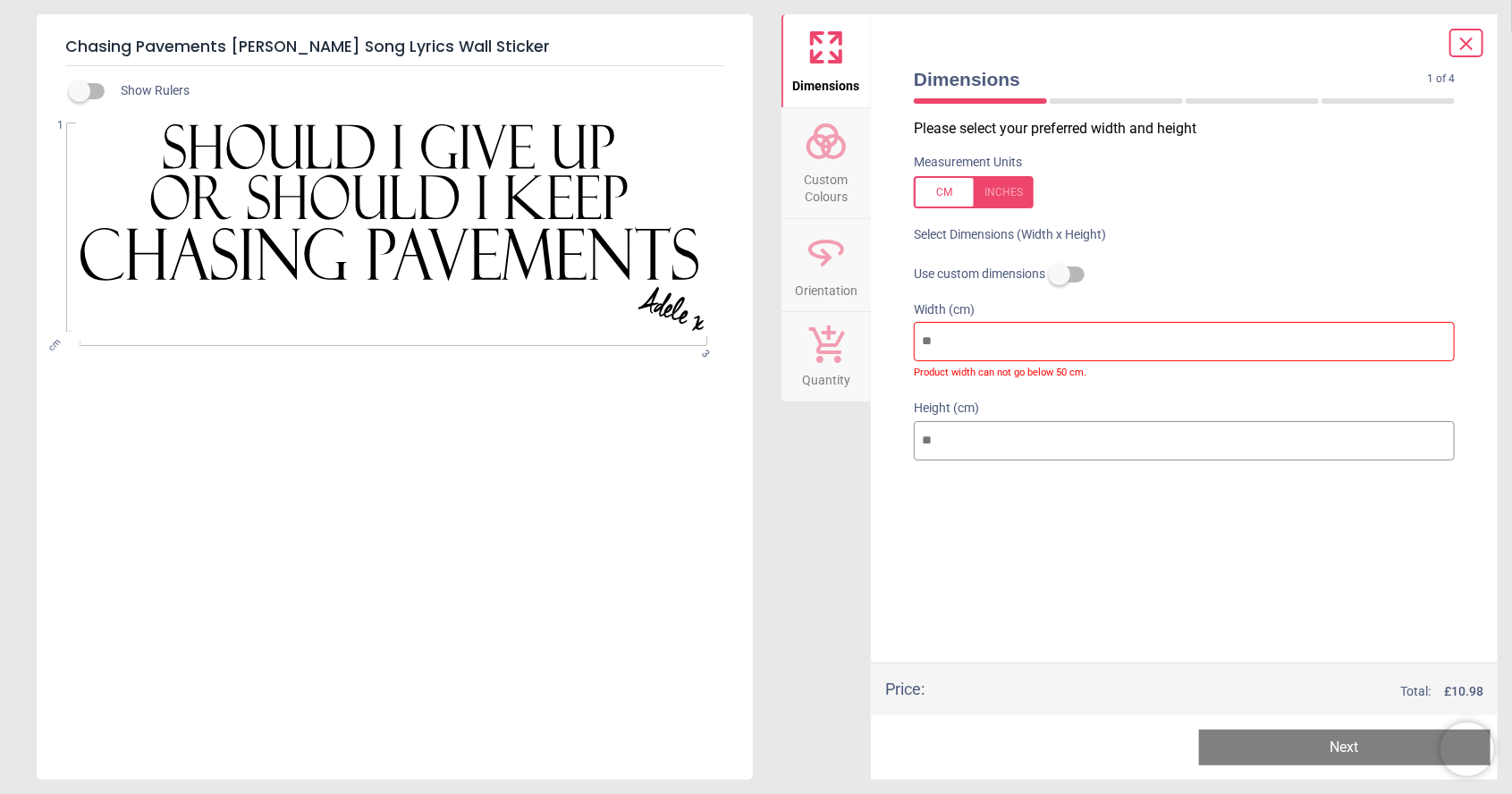
type input "*"
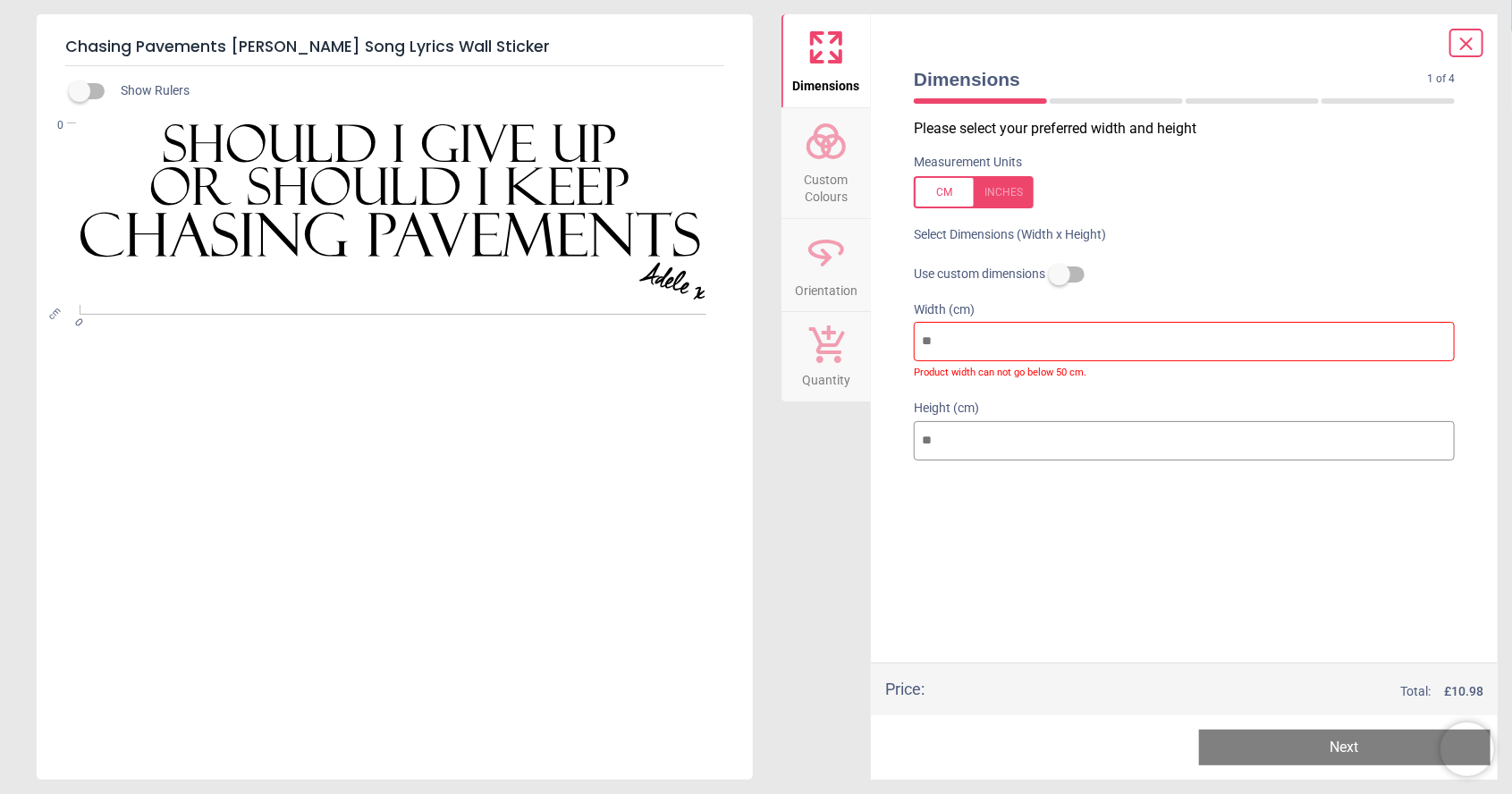
click at [1060, 275] on label at bounding box center [1060, 275] width 0 height 0
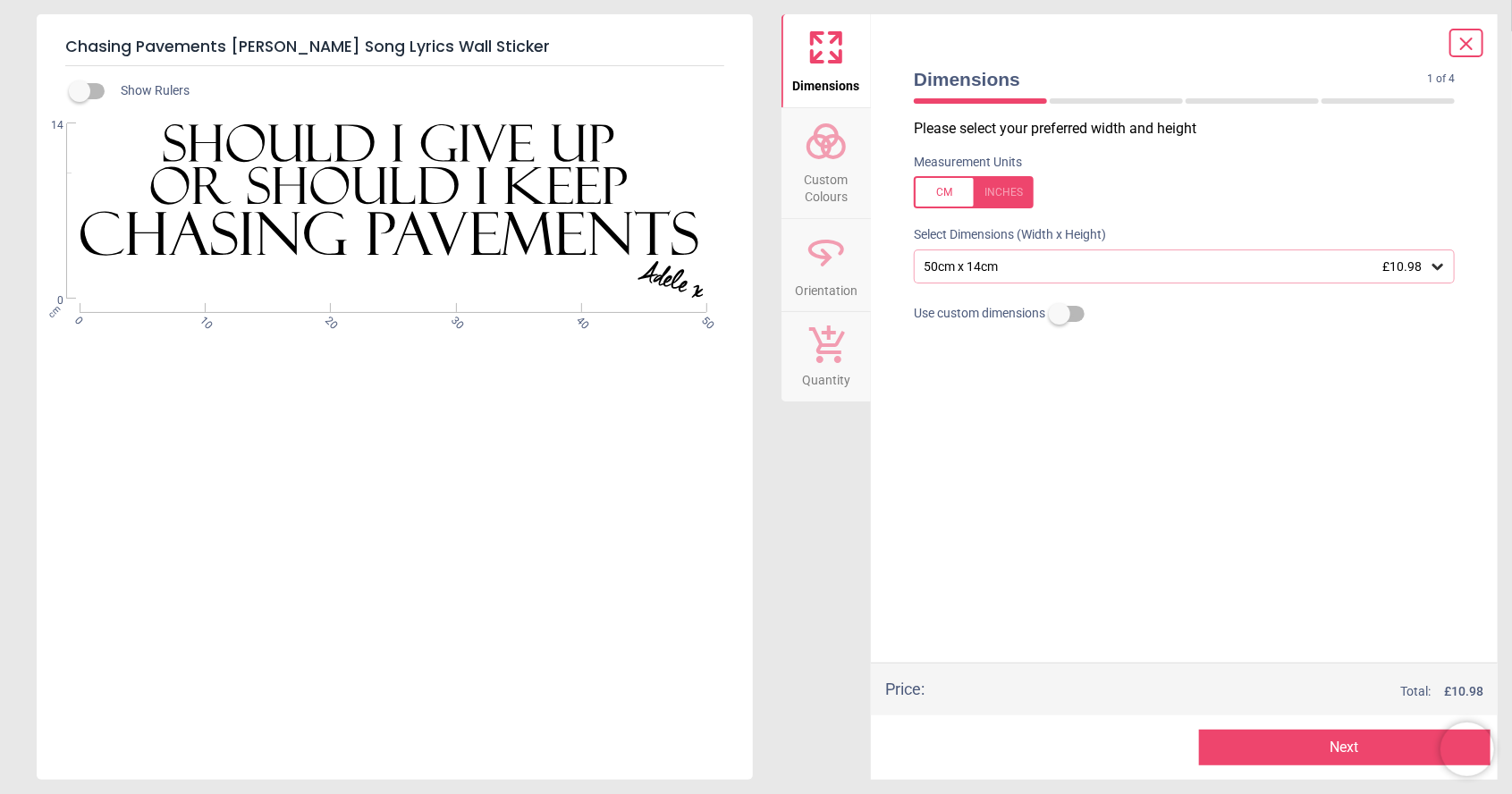
click at [1368, 761] on button "Next" at bounding box center [1345, 747] width 292 height 35
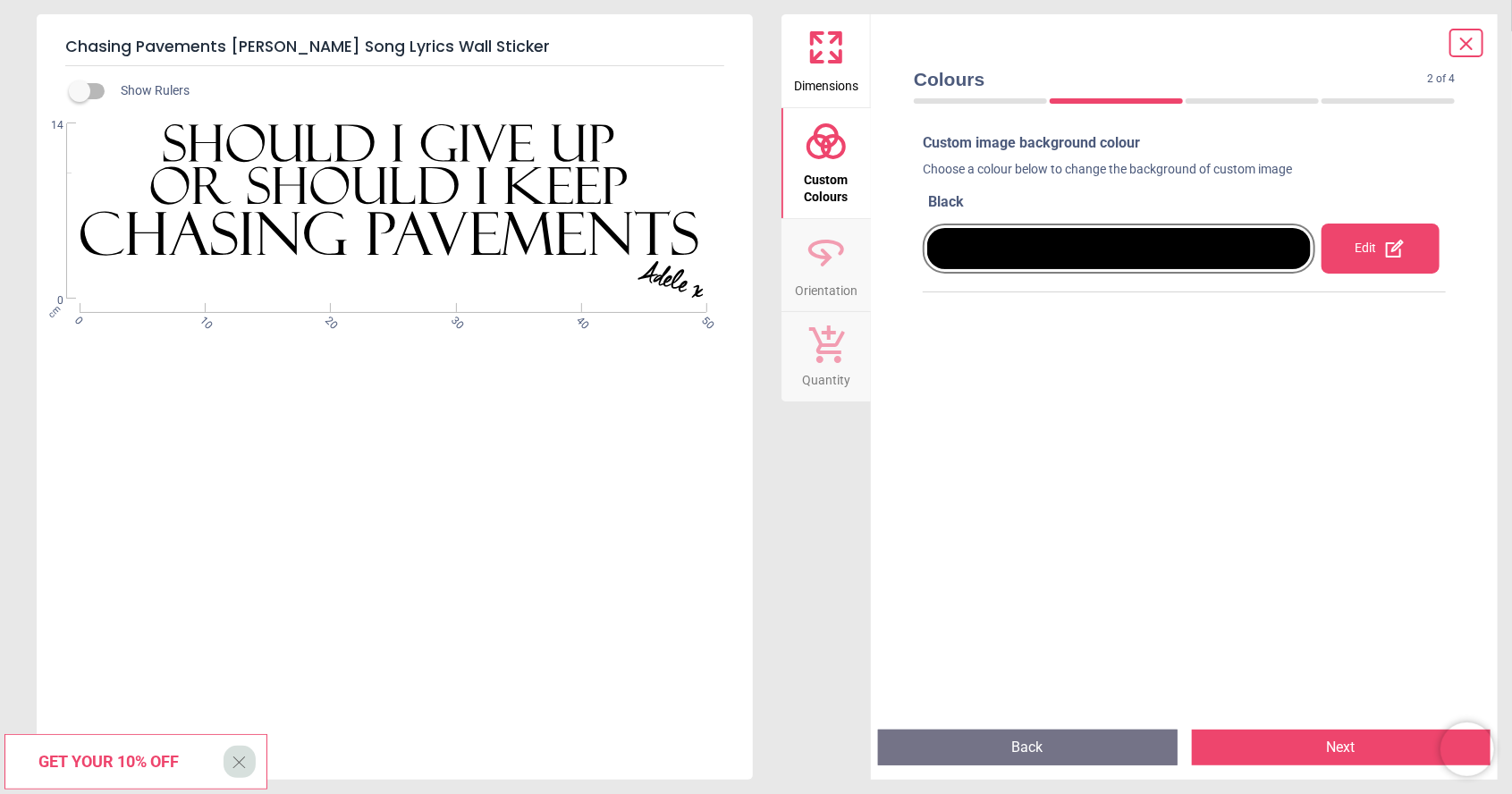
click at [1360, 755] on button "Next" at bounding box center [1342, 747] width 300 height 35
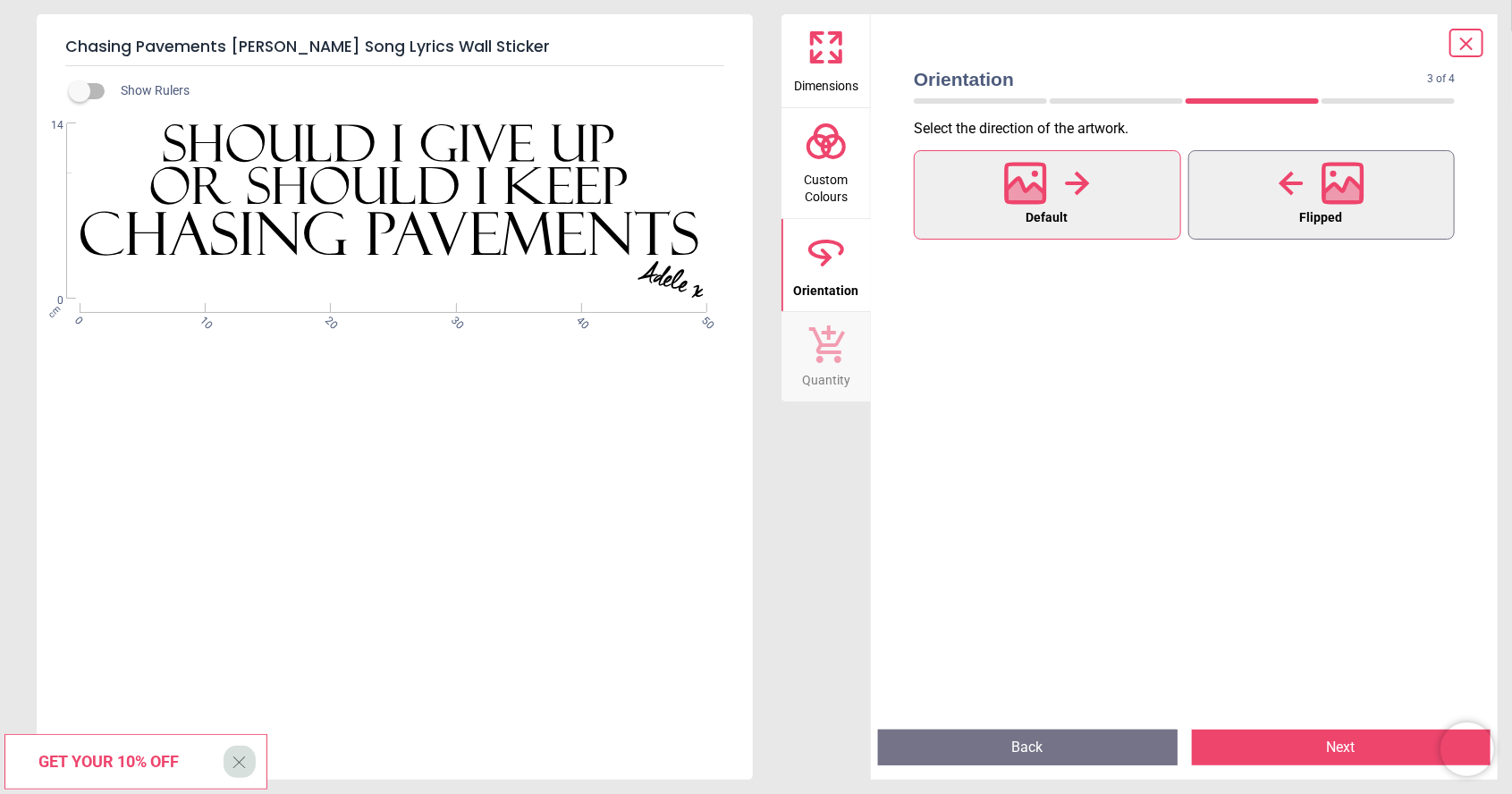
click at [1362, 178] on icon at bounding box center [1342, 182] width 38 height 38
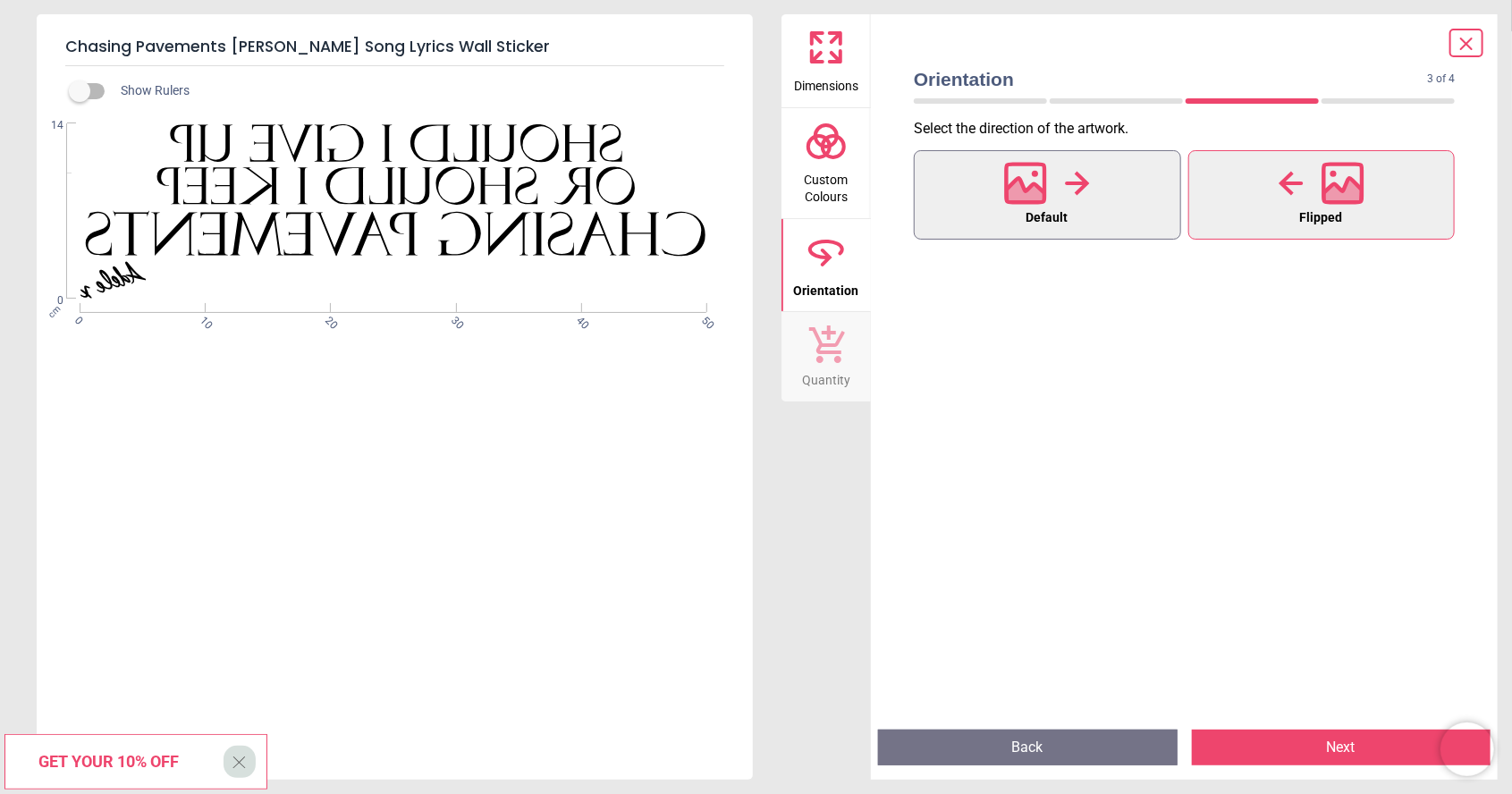
click at [1092, 195] on button "Default" at bounding box center [1047, 195] width 267 height 89
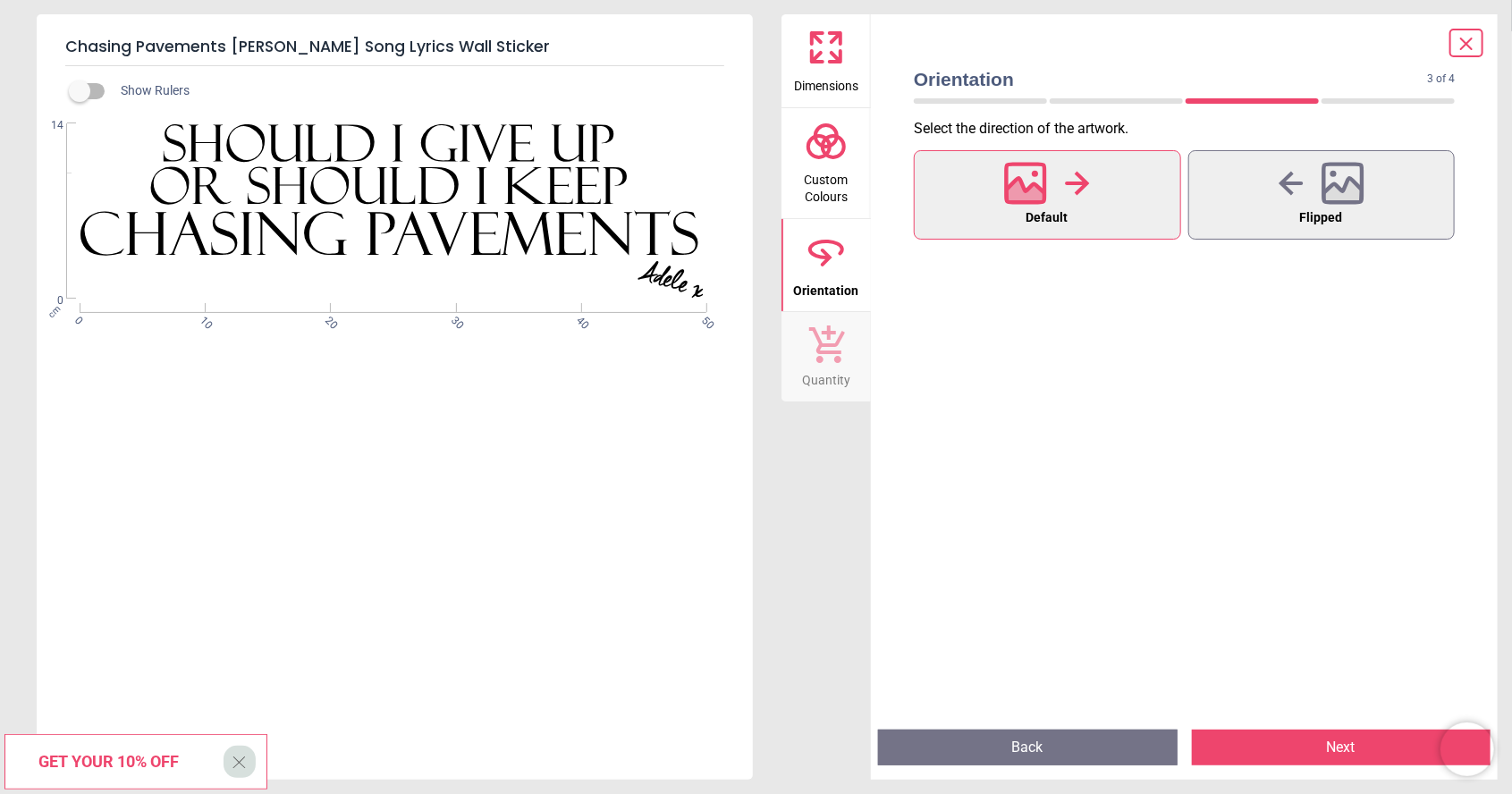
click at [1364, 753] on button "Next" at bounding box center [1342, 747] width 300 height 35
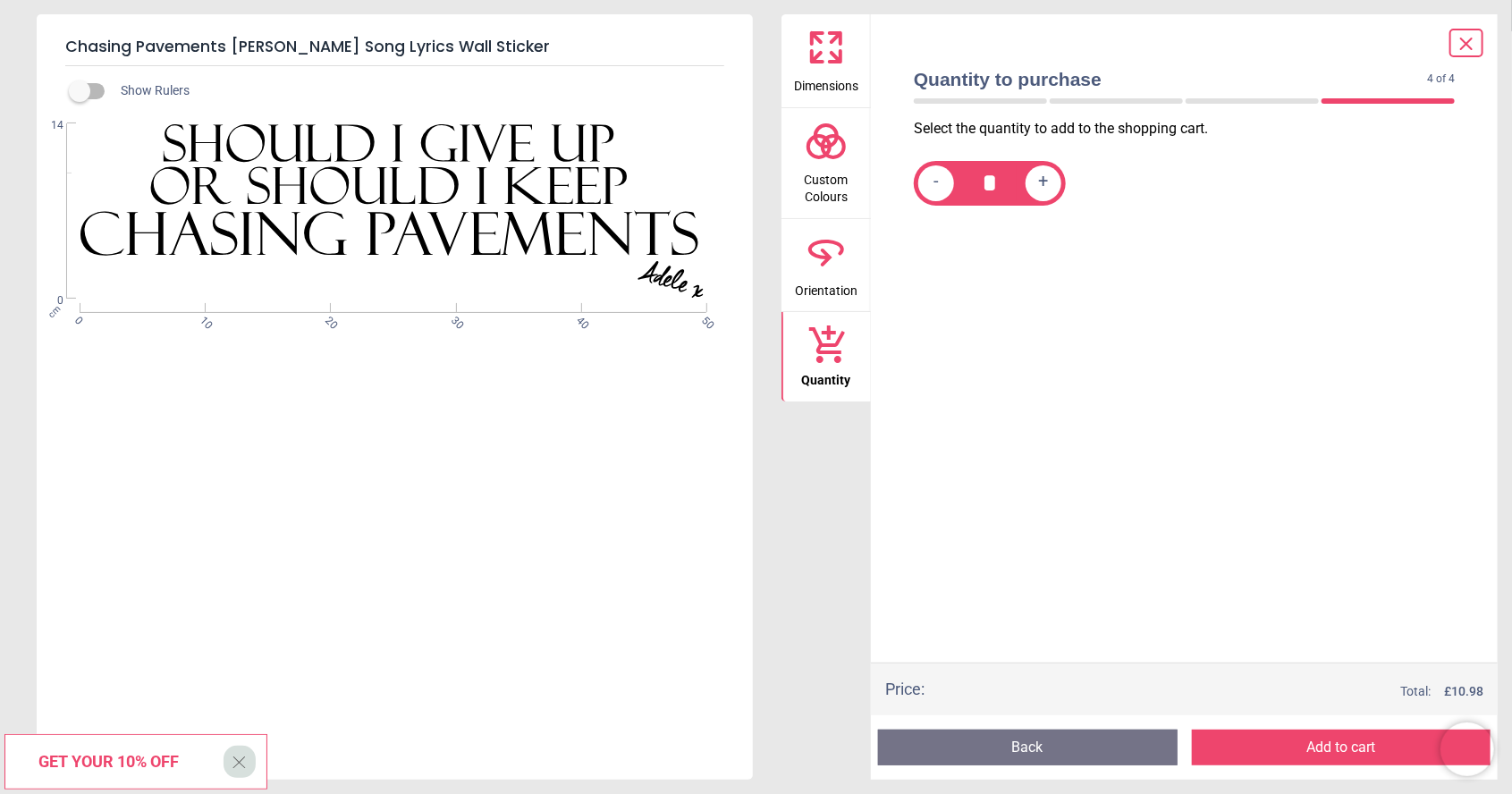
click at [1368, 755] on button "Add to cart" at bounding box center [1342, 747] width 300 height 35
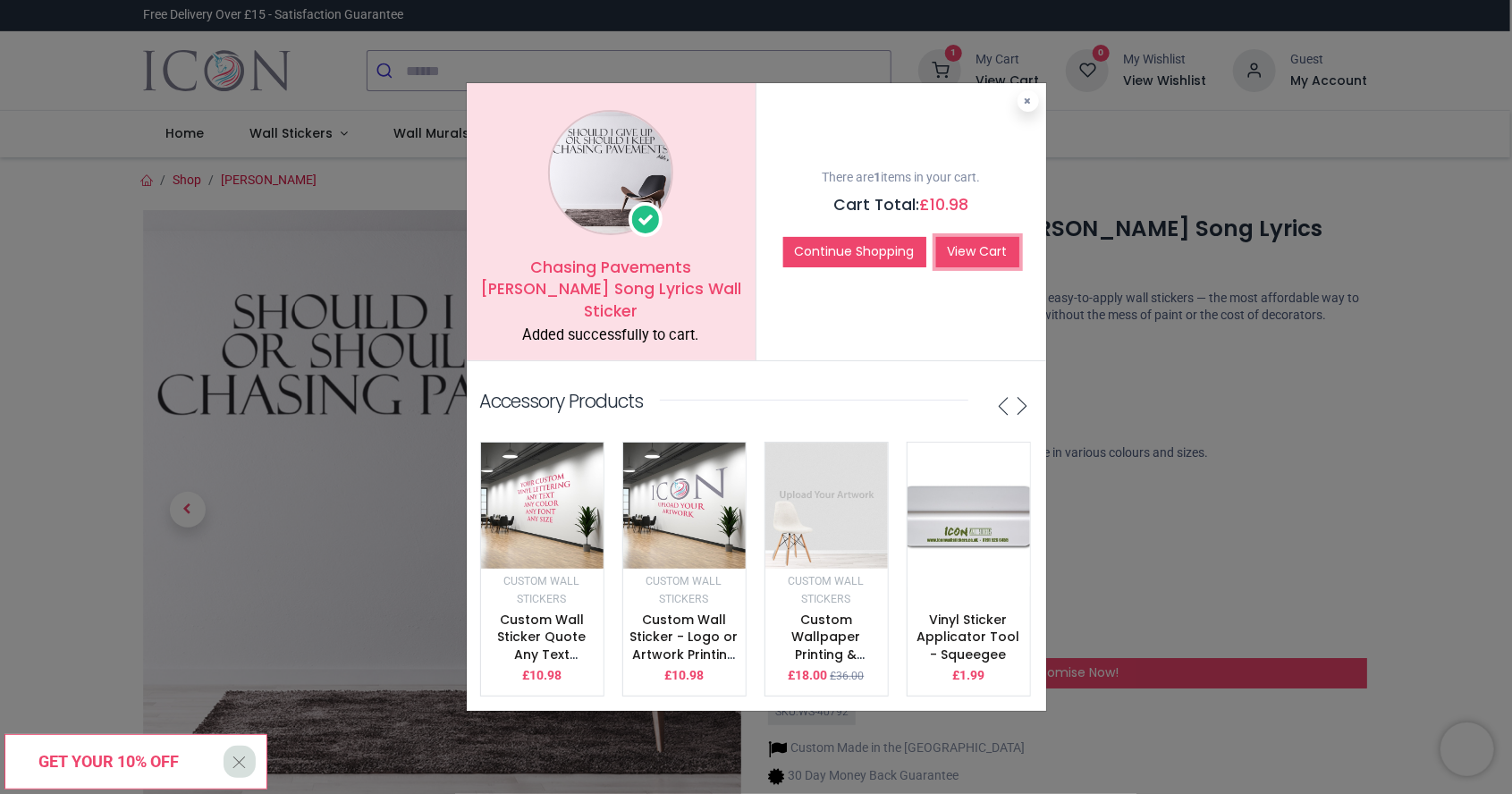
click at [980, 250] on link "View Cart" at bounding box center [977, 252] width 83 height 31
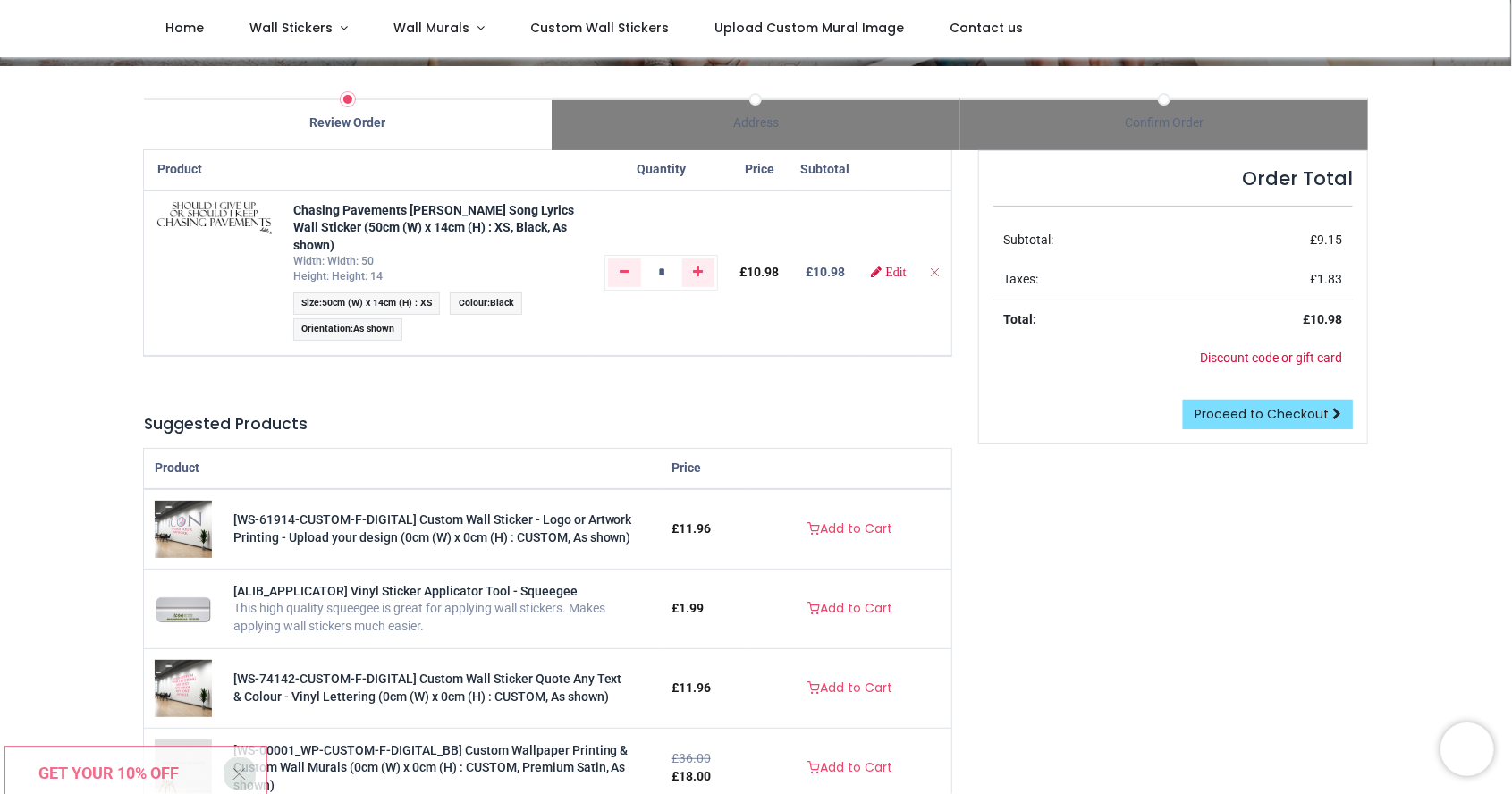
scroll to position [71, 0]
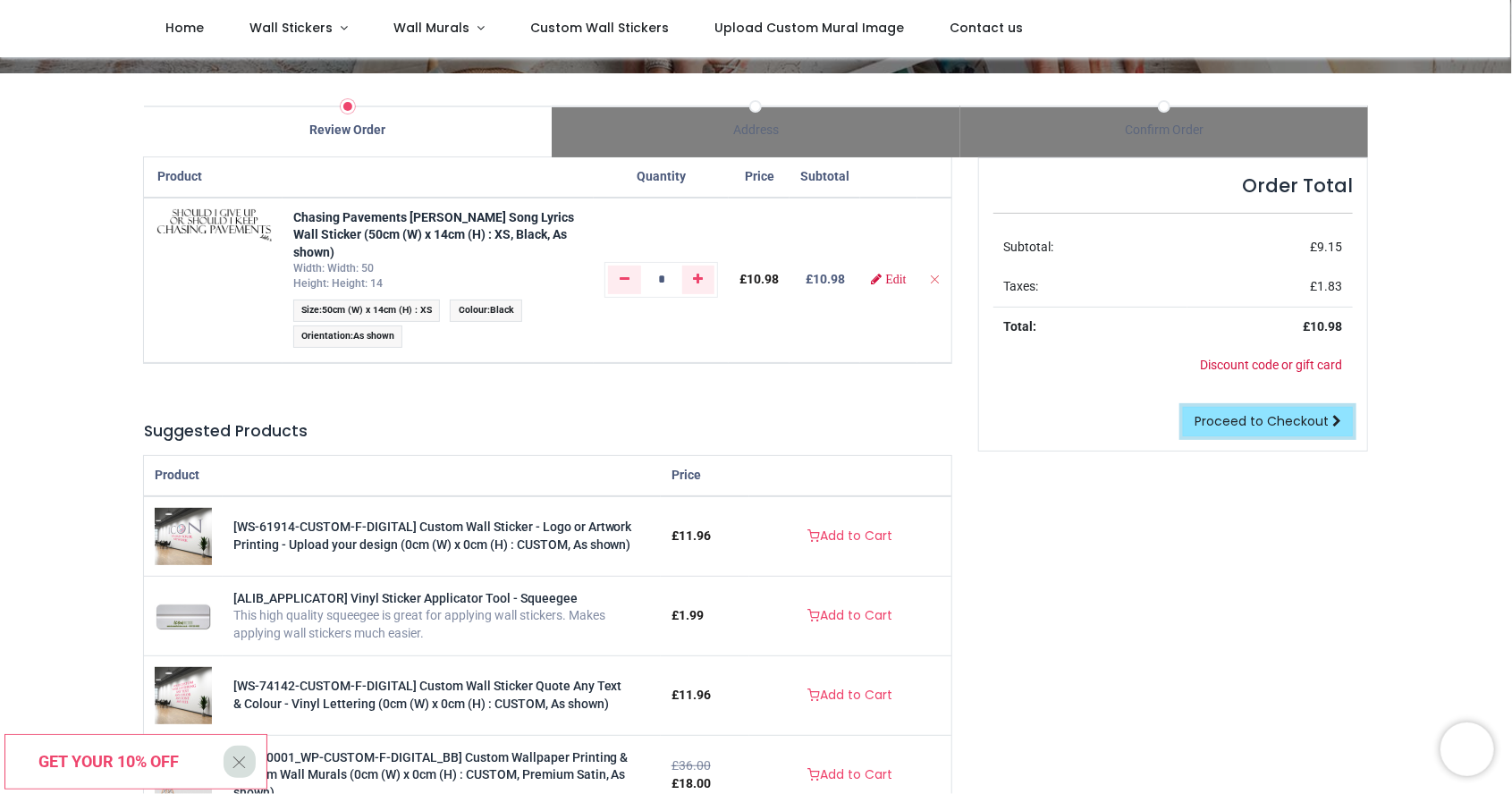
click at [1294, 408] on link "Proceed to Checkout" at bounding box center [1268, 422] width 170 height 31
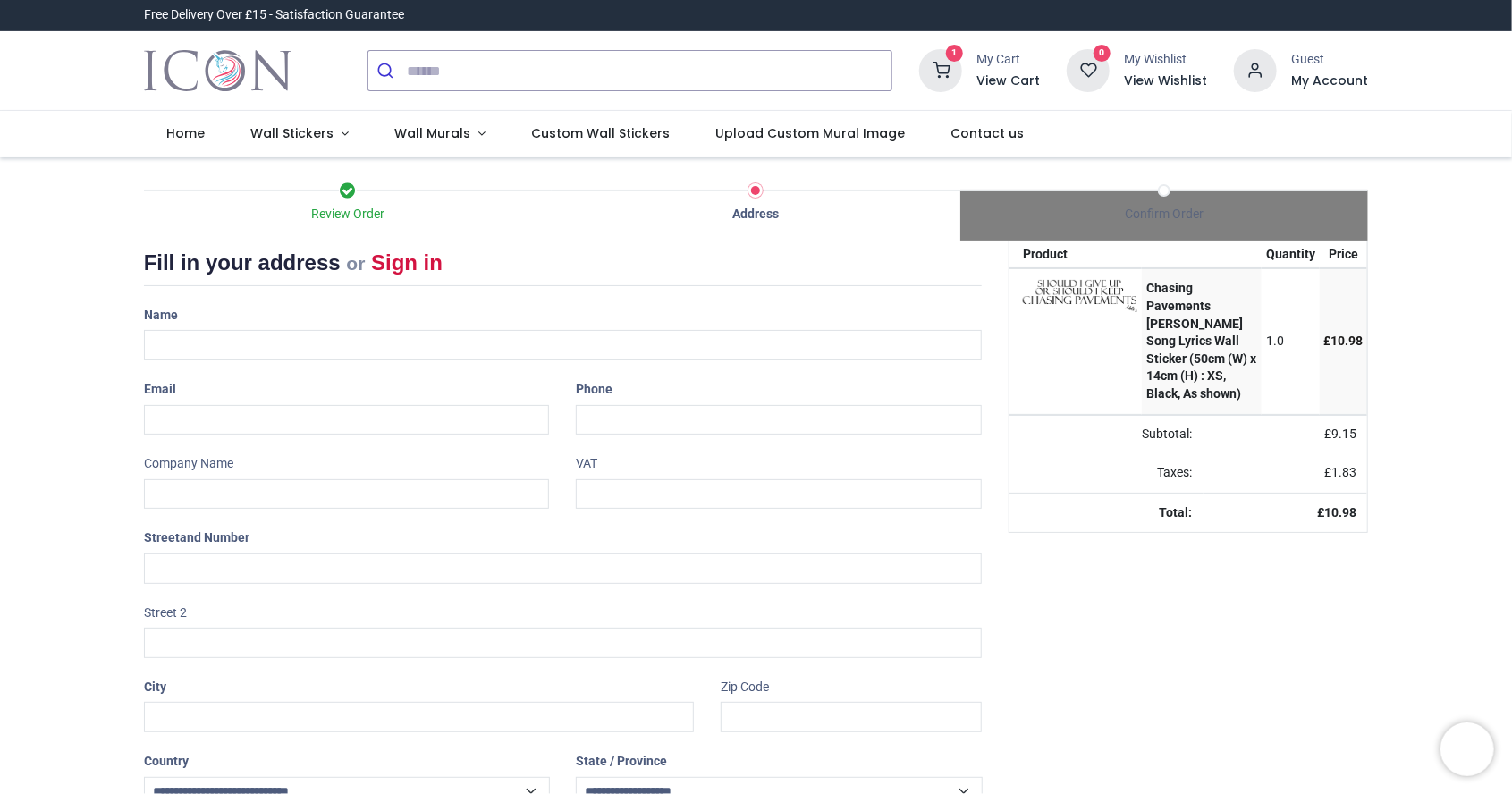
select select "***"
click at [329, 336] on input "text" at bounding box center [564, 345] width 839 height 31
type input "**********"
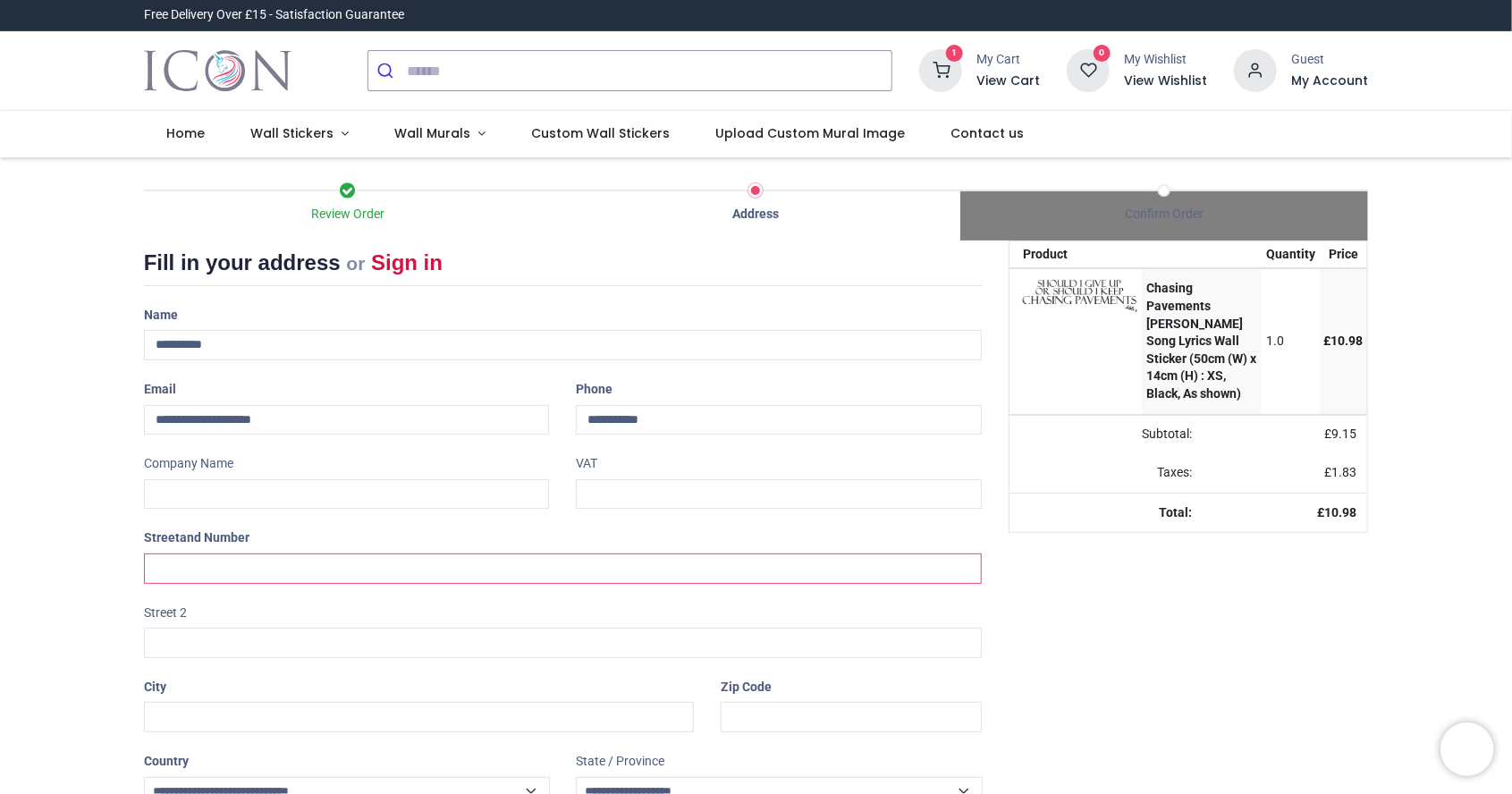
type input "**********"
type input "********"
type input "*******"
select select "***"
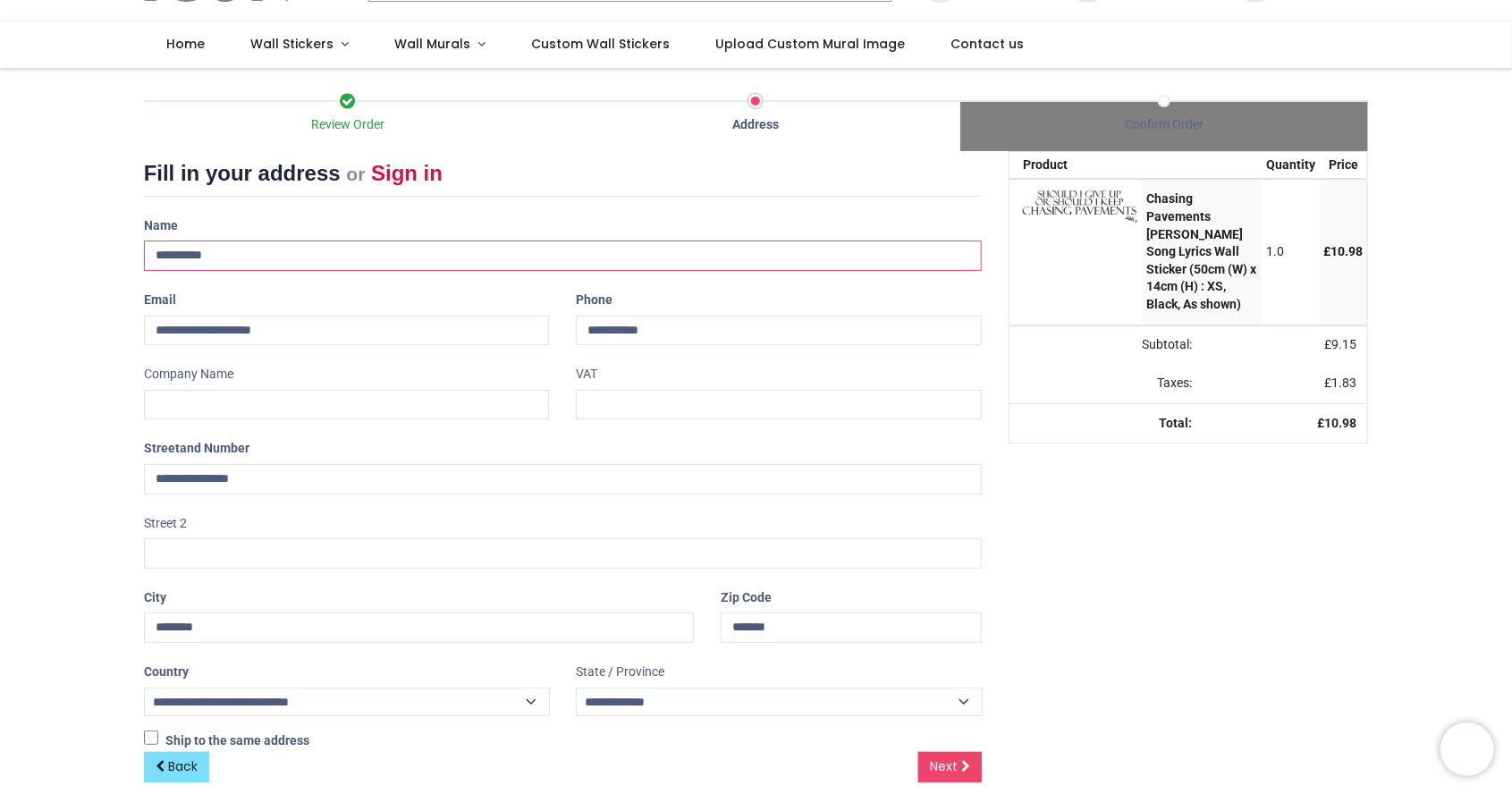
scroll to position [106, 0]
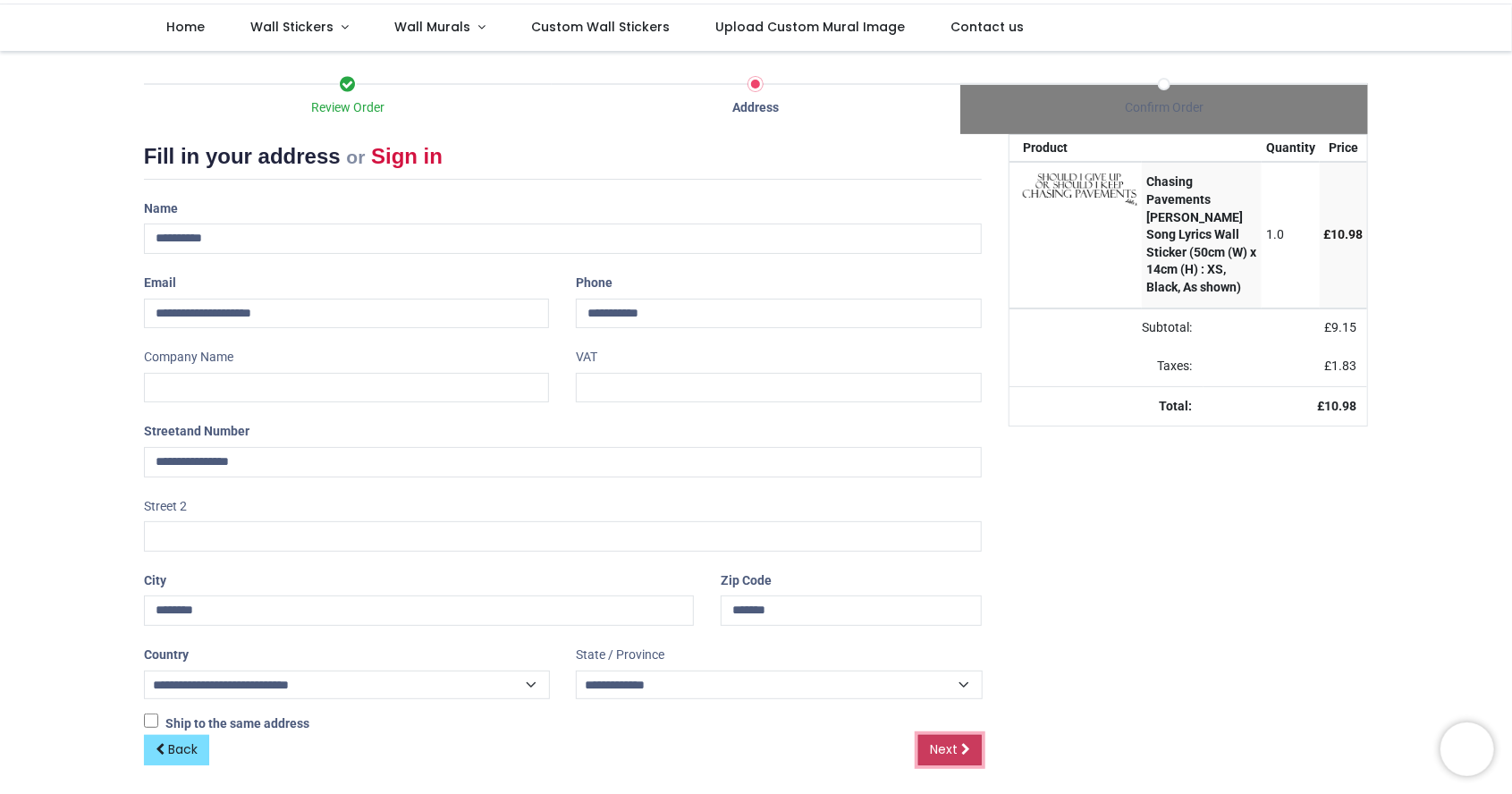
click at [955, 756] on link "Next" at bounding box center [950, 750] width 63 height 31
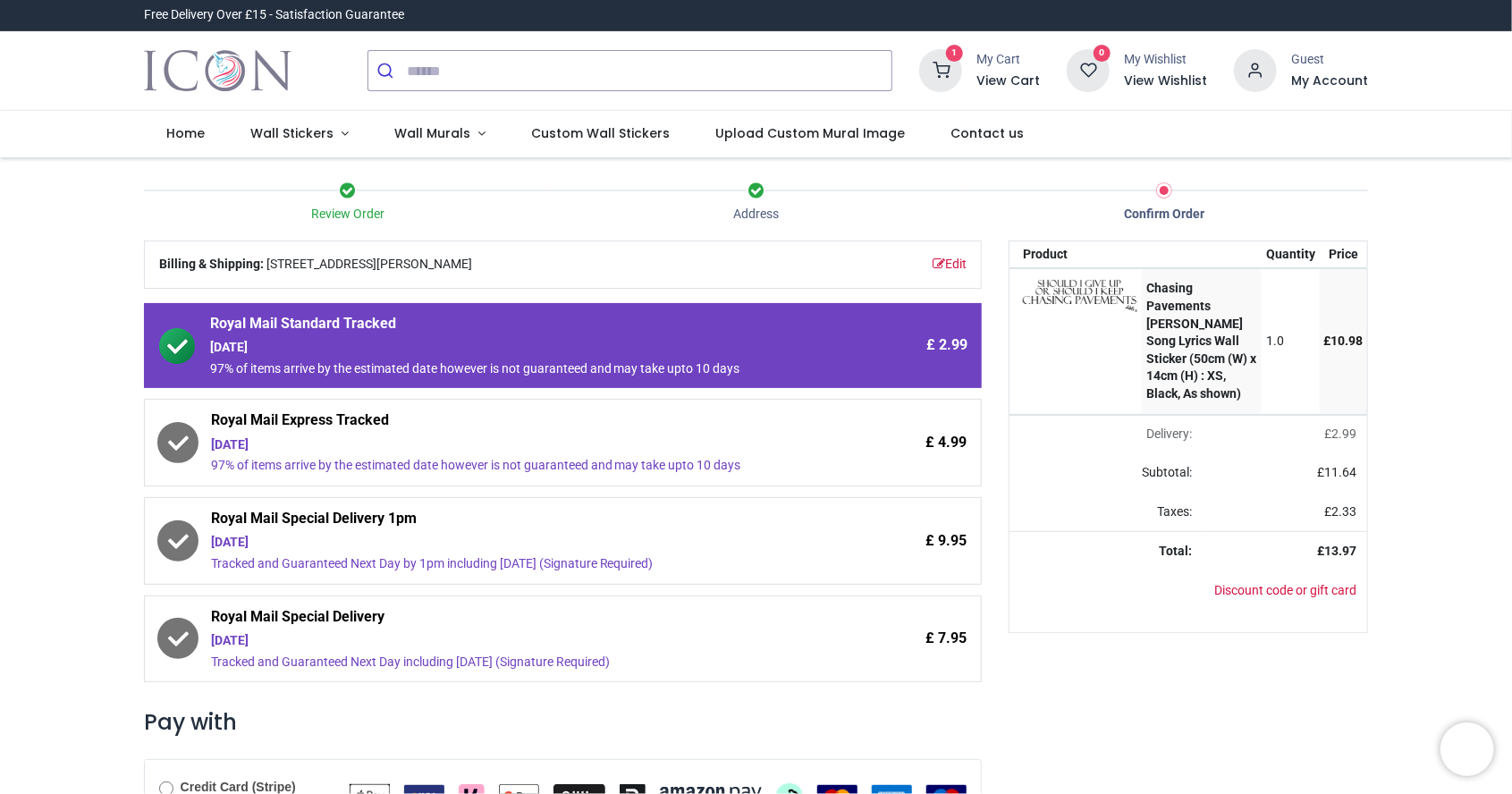
click at [896, 230] on div "Address" at bounding box center [756, 216] width 408 height 52
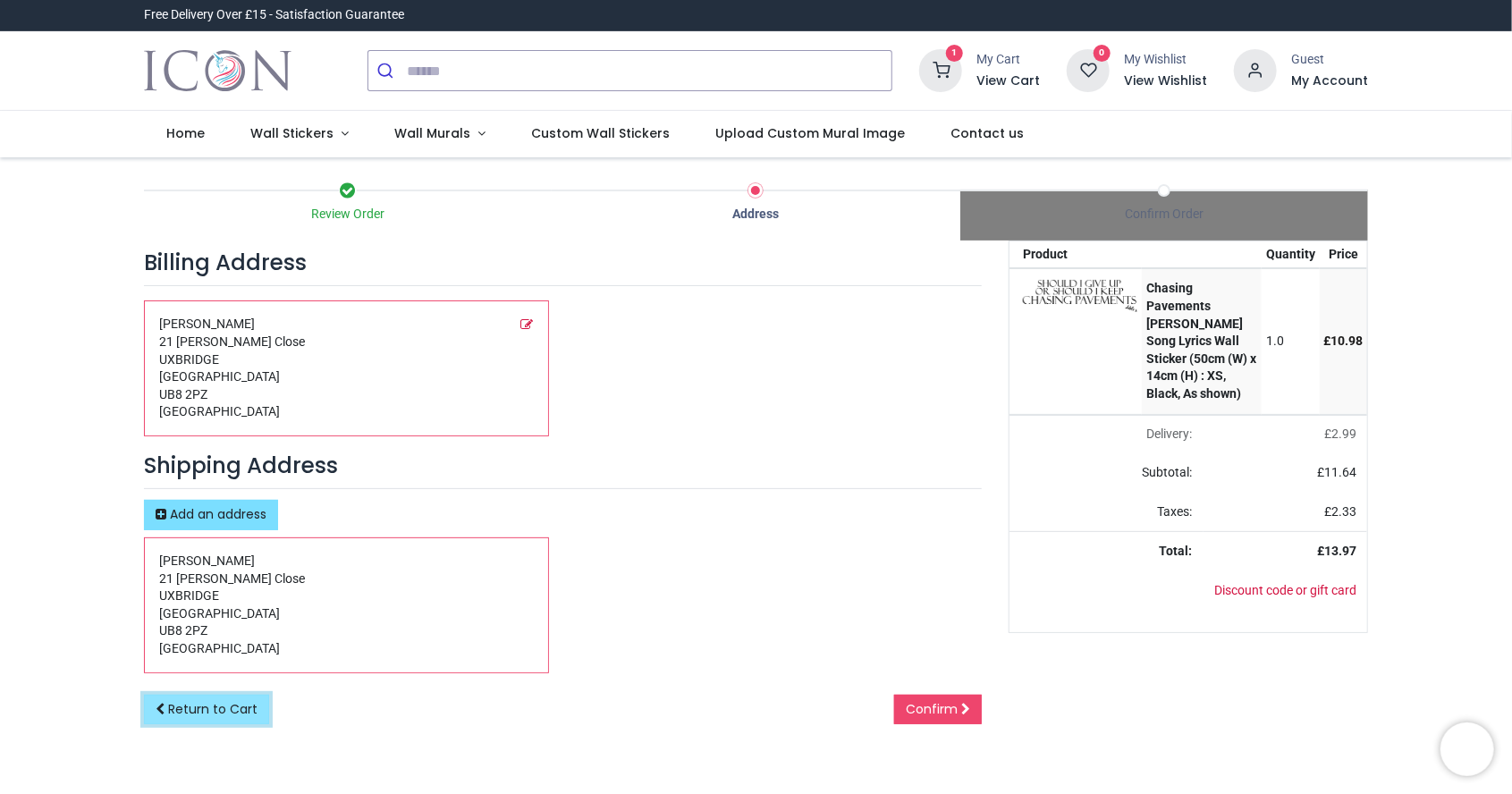
click at [241, 720] on link "Return to Cart" at bounding box center [207, 710] width 126 height 31
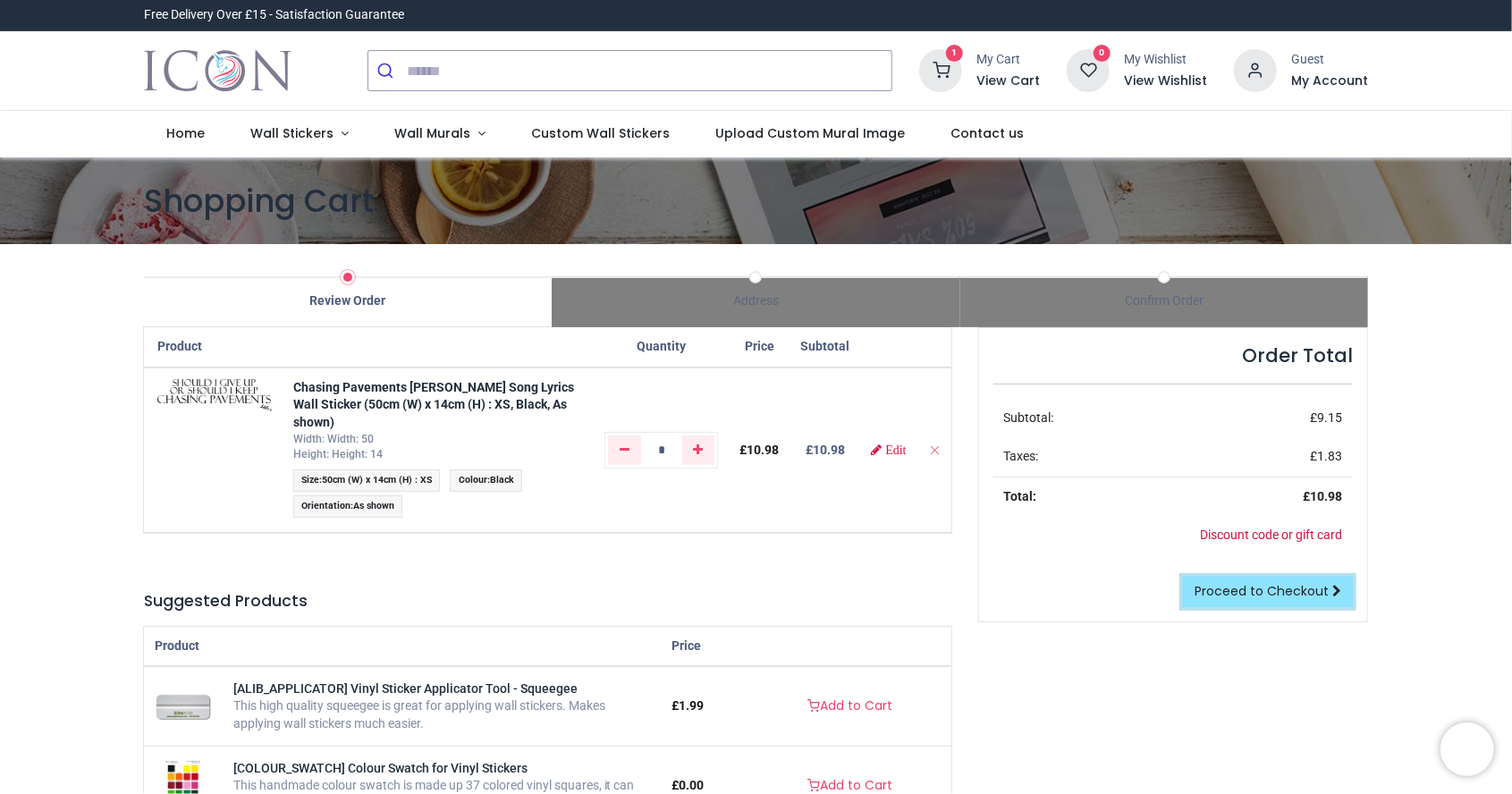
click at [1308, 605] on link "Proceed to Checkout" at bounding box center [1268, 592] width 170 height 31
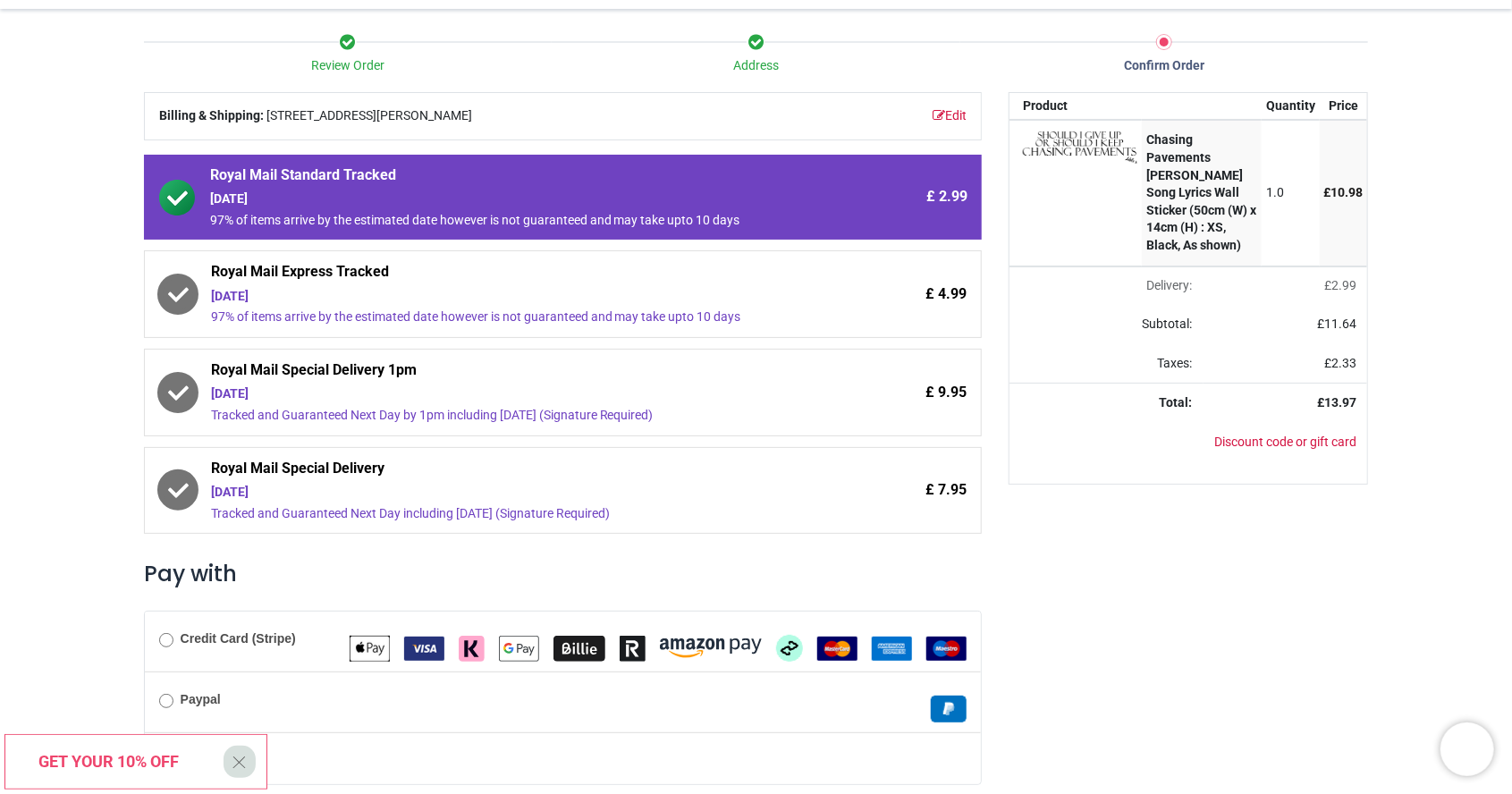
scroll to position [150, 0]
click at [896, 486] on div "£ 7.95" at bounding box center [891, 490] width 151 height 64
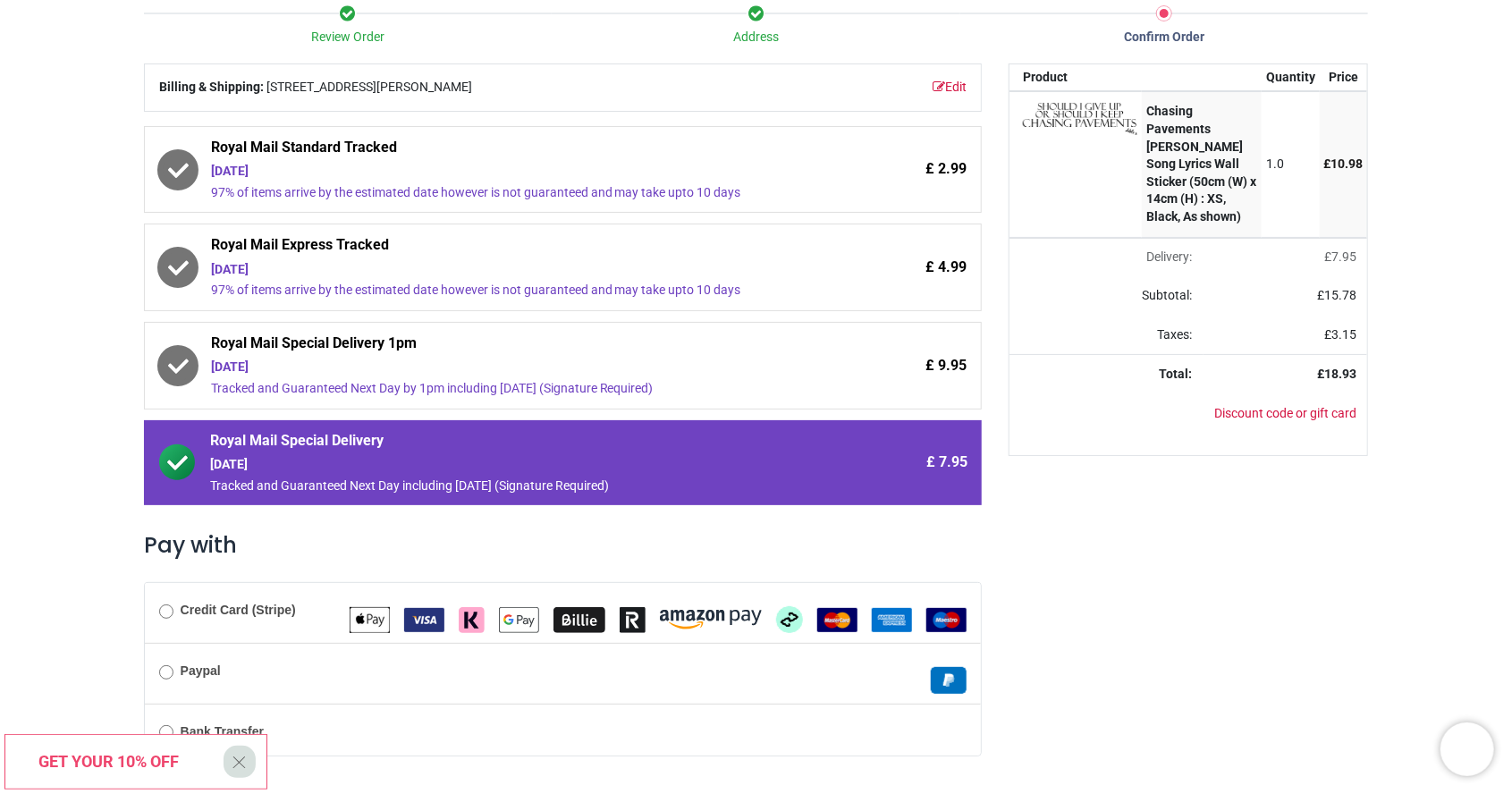
scroll to position [219, 0]
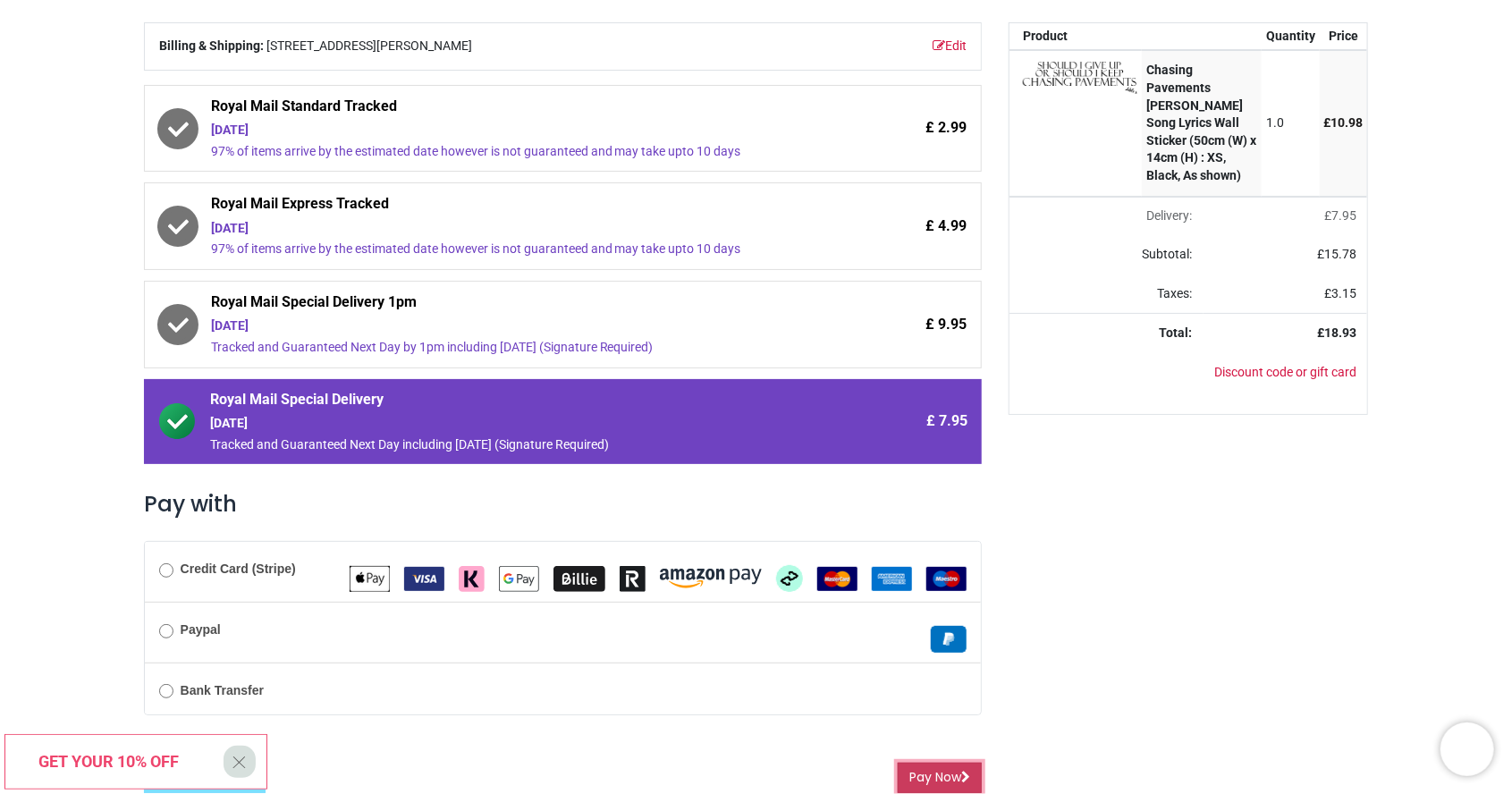
click at [967, 782] on button "Pay Now" at bounding box center [940, 778] width 84 height 31
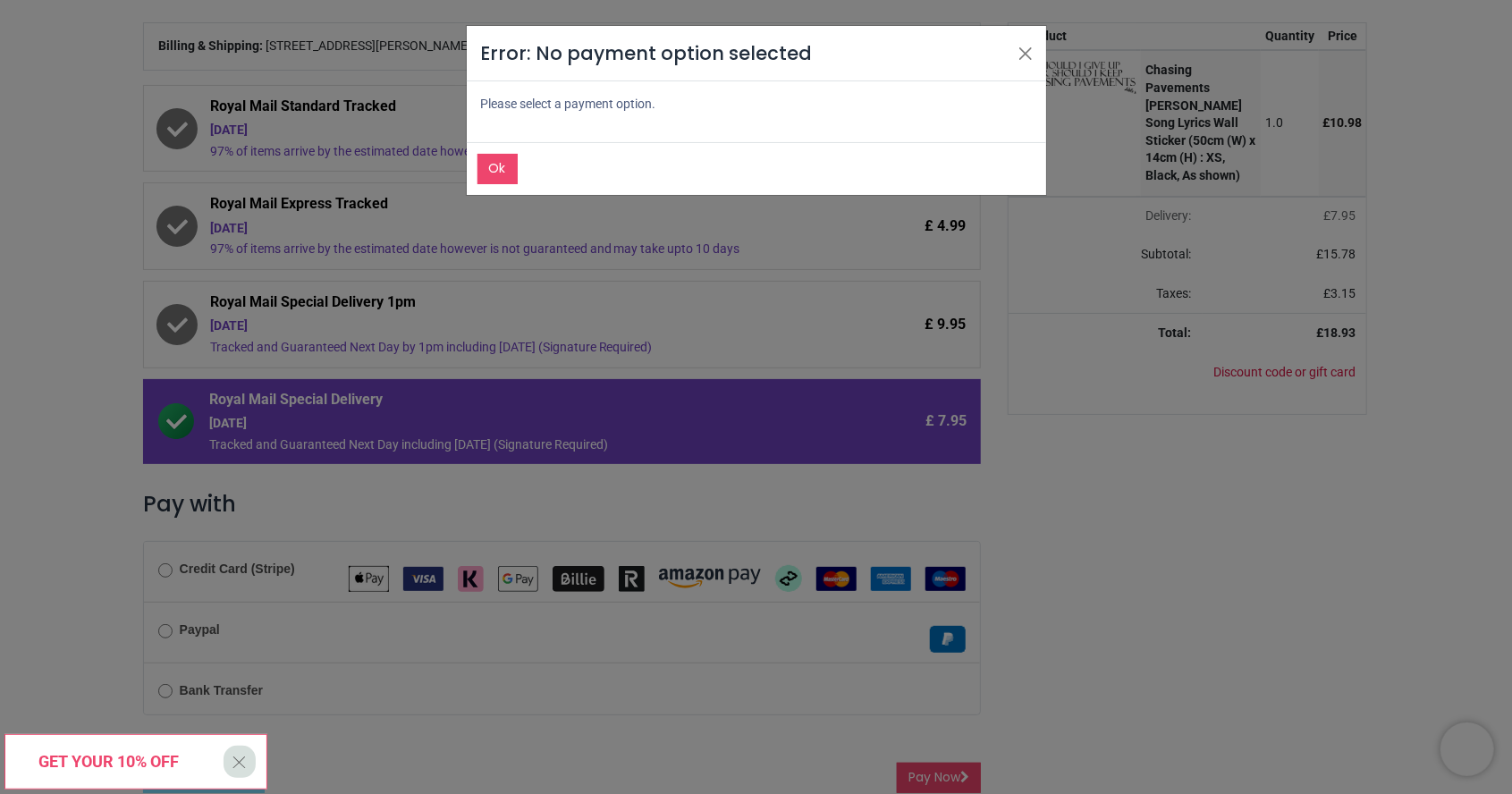
click at [1070, 578] on div "Error: No payment option selected Please select a payment option. Ok" at bounding box center [756, 397] width 1512 height 794
click at [1063, 638] on div "Error: No payment option selected Please select a payment option. Ok" at bounding box center [756, 397] width 1512 height 794
